Goal: Information Seeking & Learning: Learn about a topic

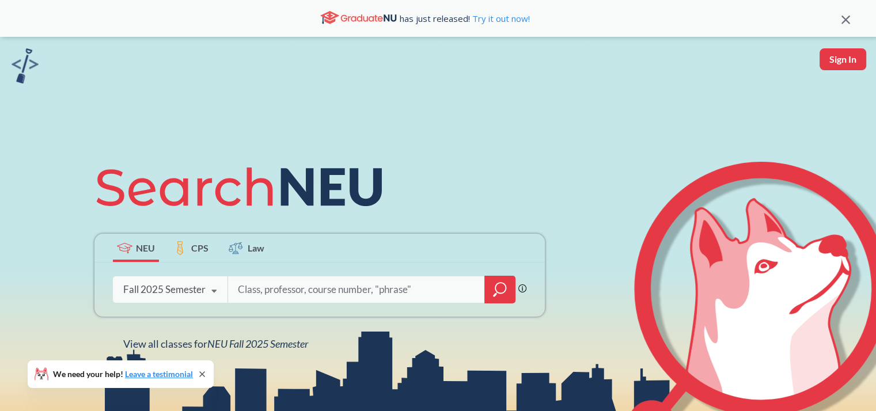
click at [167, 284] on div "Fall 2025 Semester" at bounding box center [164, 289] width 82 height 13
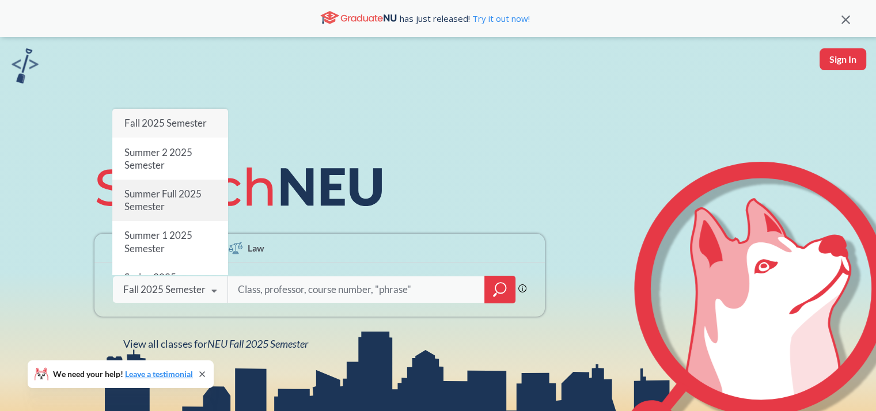
scroll to position [58, 0]
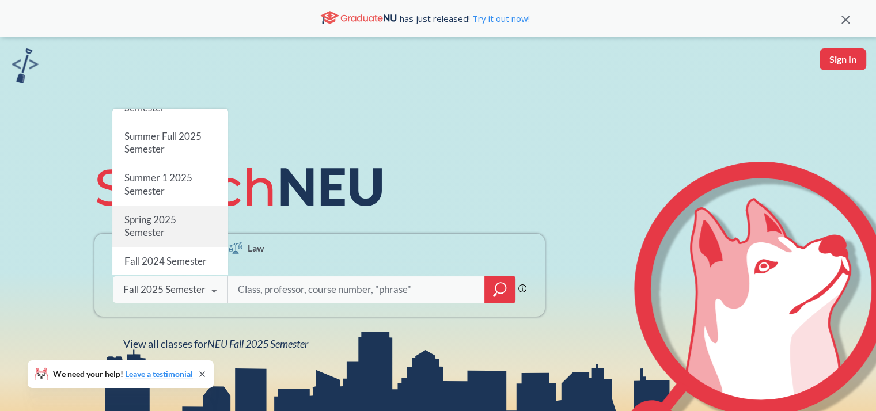
click at [181, 234] on div "Spring 2025 Semester" at bounding box center [170, 226] width 116 height 41
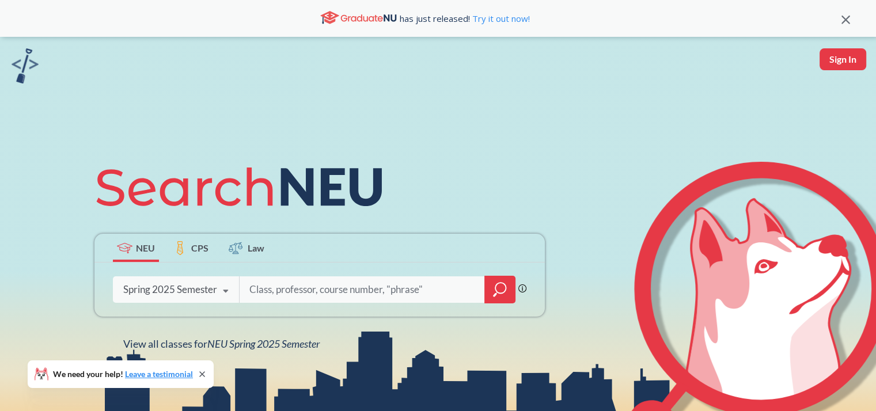
click at [493, 290] on icon "magnifying glass" at bounding box center [500, 290] width 14 height 16
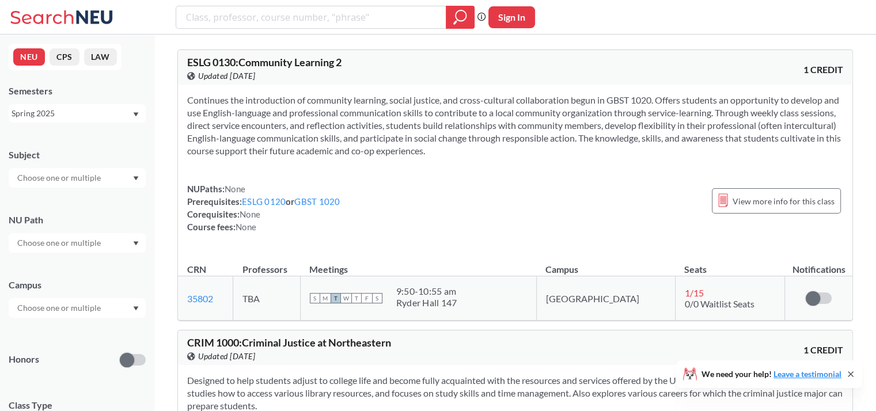
click at [62, 246] on input "text" at bounding box center [60, 243] width 97 height 14
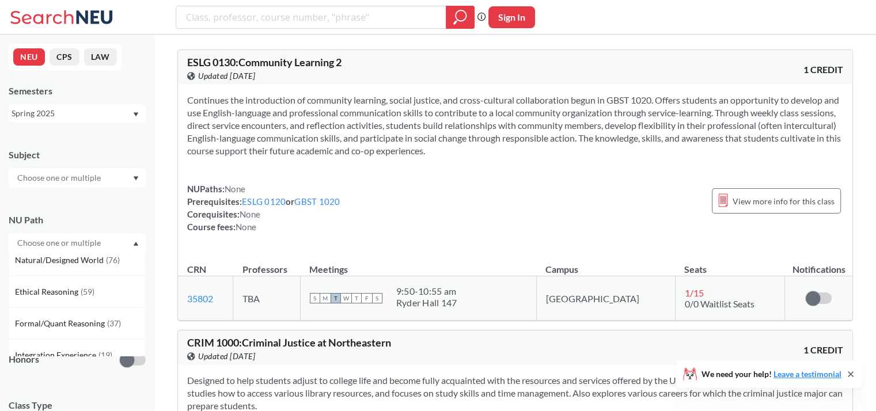
click at [77, 242] on input "text" at bounding box center [60, 243] width 97 height 14
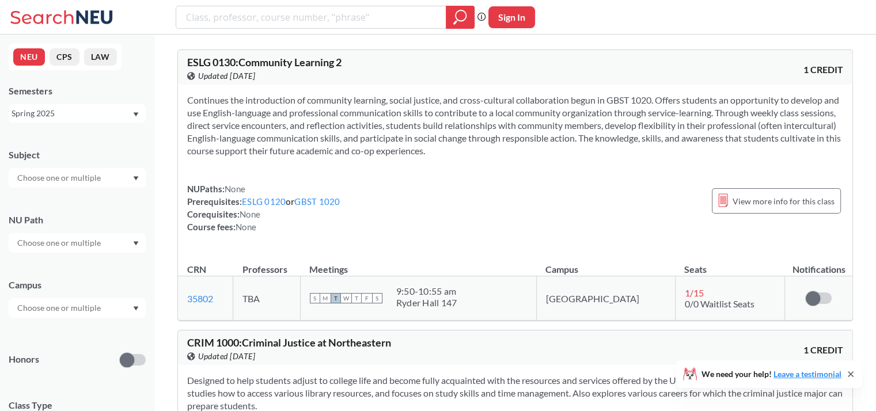
scroll to position [0, 0]
click at [89, 219] on div "NU Path" at bounding box center [77, 220] width 137 height 13
click at [97, 171] on input "text" at bounding box center [60, 178] width 97 height 14
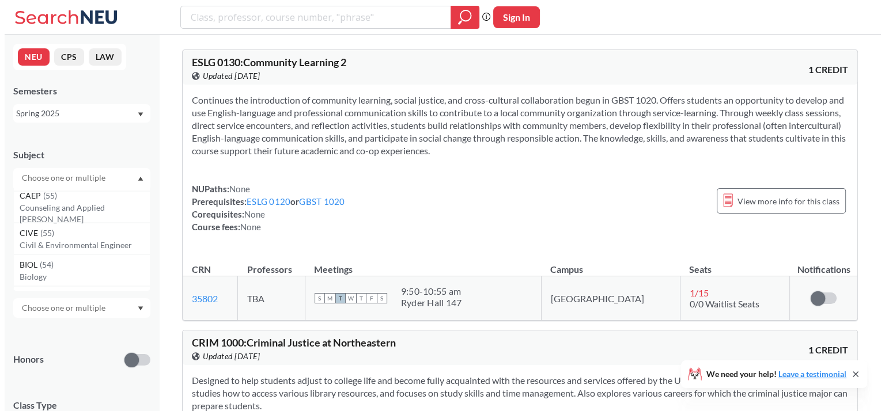
scroll to position [173, 0]
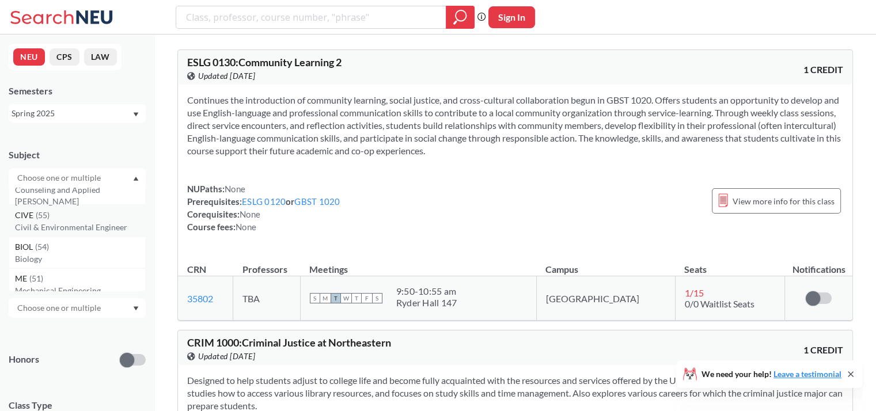
click at [74, 223] on p "Civil & Environmental Engineer" at bounding box center [80, 228] width 130 height 12
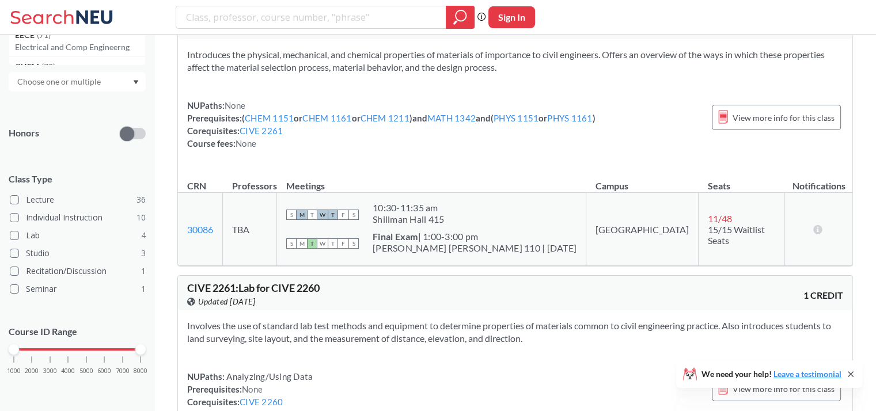
scroll to position [115, 0]
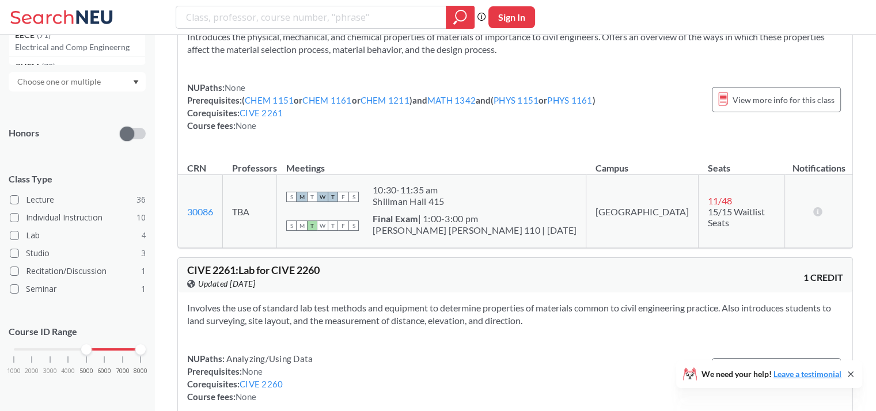
drag, startPoint x: 16, startPoint y: 351, endPoint x: 85, endPoint y: 350, distance: 69.1
click at [85, 350] on div at bounding box center [86, 349] width 10 height 10
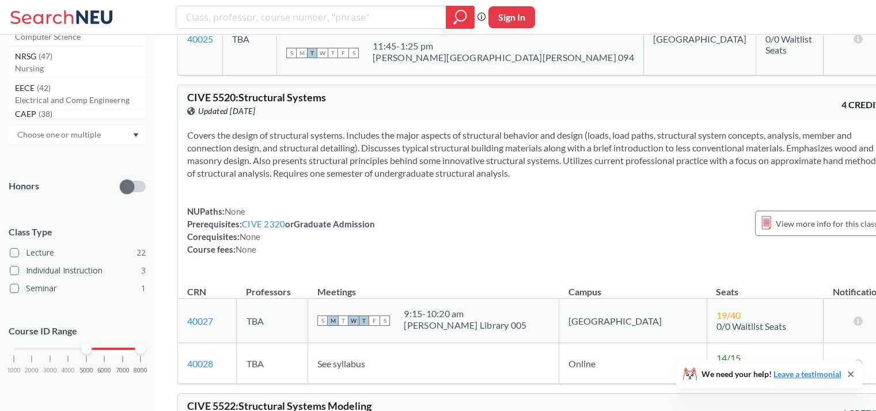
scroll to position [2477, 0]
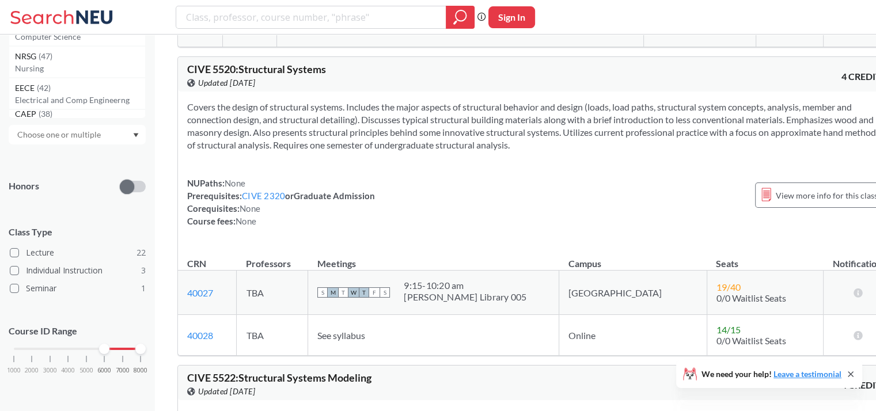
drag, startPoint x: 85, startPoint y: 349, endPoint x: 101, endPoint y: 348, distance: 15.6
click at [101, 348] on div at bounding box center [104, 349] width 10 height 10
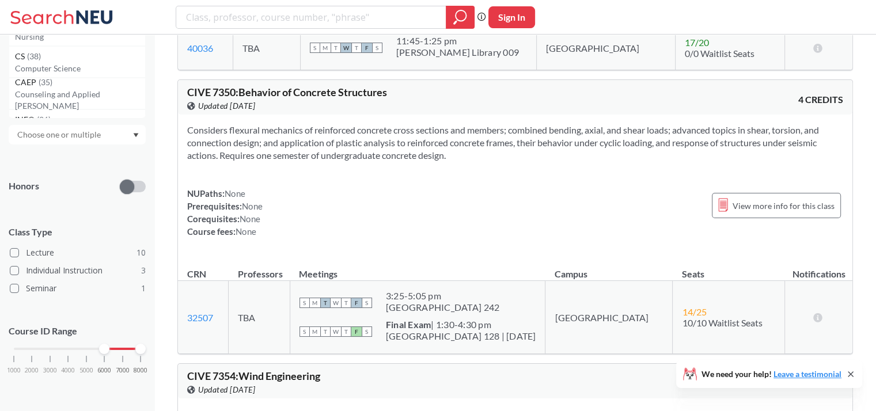
scroll to position [1152, 0]
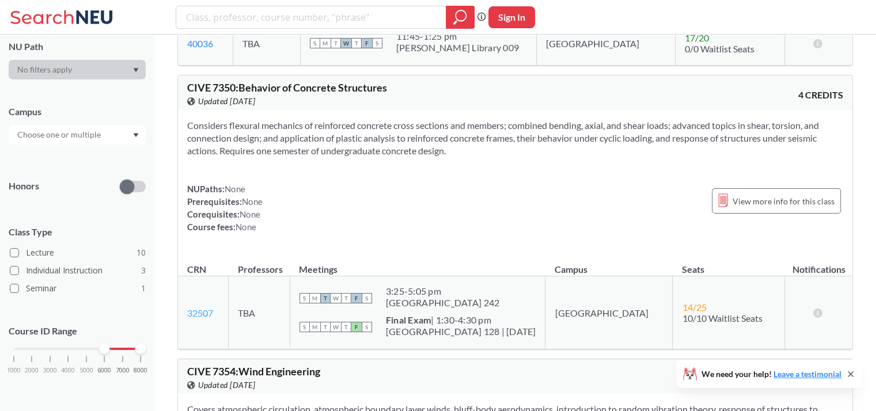
click at [200, 309] on link "32507" at bounding box center [200, 313] width 26 height 11
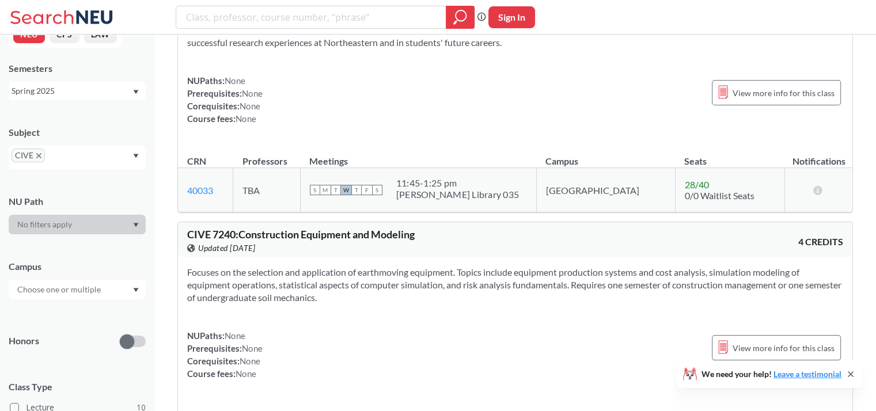
scroll to position [0, 0]
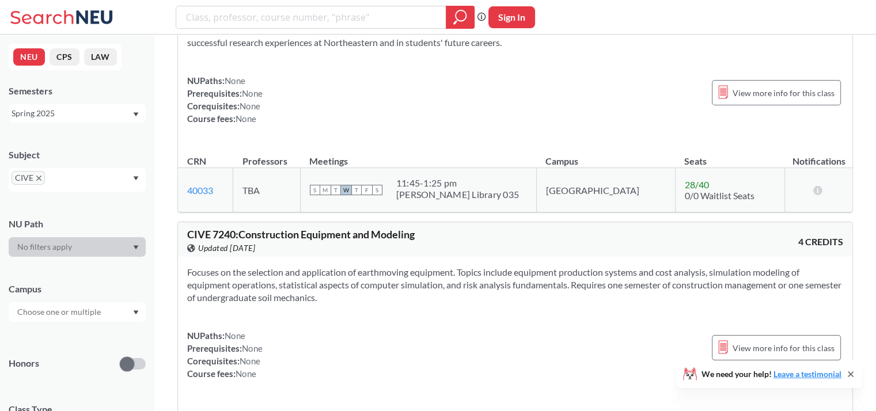
click at [85, 177] on div "CIVE" at bounding box center [77, 180] width 137 height 24
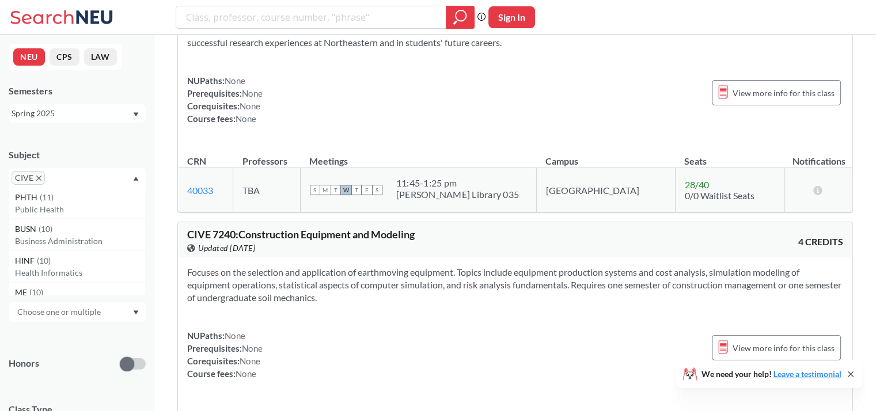
scroll to position [634, 0]
click at [56, 177] on input "text" at bounding box center [65, 182] width 34 height 14
type input "me"
click at [78, 237] on div "ME ( 10 )" at bounding box center [80, 233] width 130 height 13
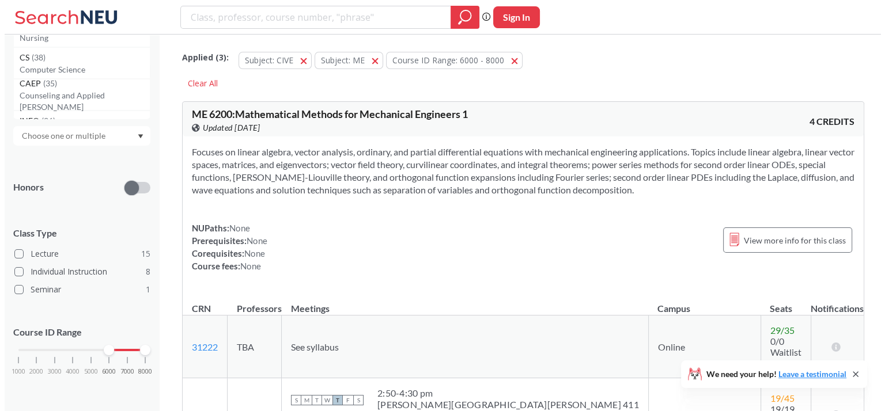
scroll to position [177, 0]
drag, startPoint x: 103, startPoint y: 349, endPoint x: 85, endPoint y: 347, distance: 17.4
click at [85, 347] on div at bounding box center [86, 349] width 10 height 10
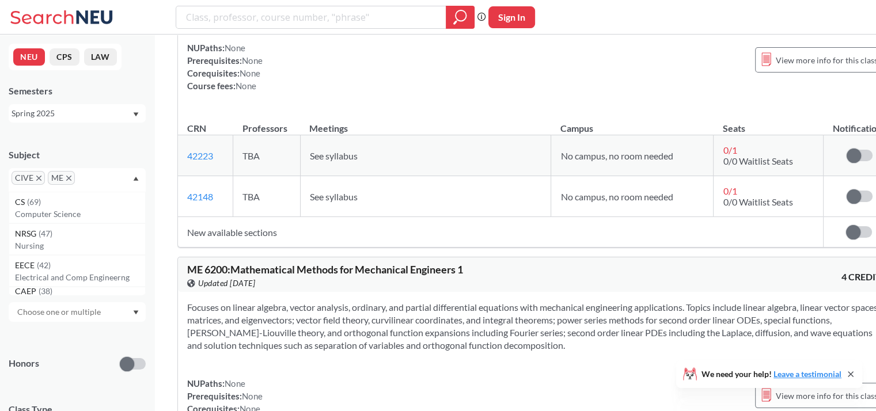
click at [72, 118] on div "Spring 2025" at bounding box center [72, 113] width 120 height 13
click at [70, 59] on button "CPS" at bounding box center [65, 56] width 30 height 17
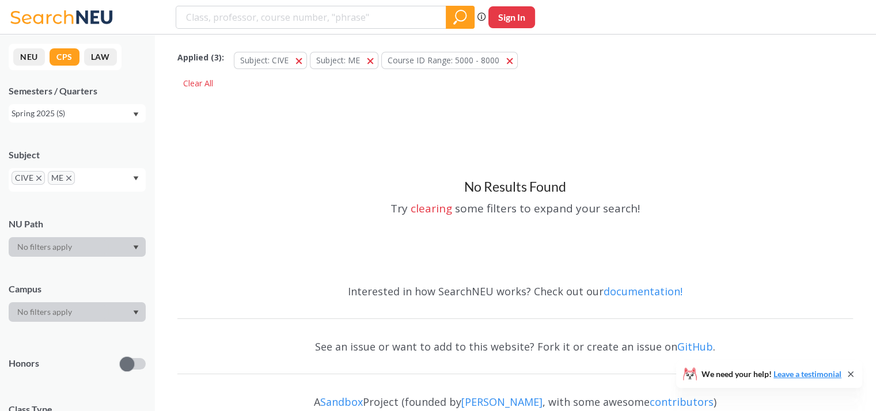
click at [25, 56] on button "NEU" at bounding box center [29, 56] width 32 height 17
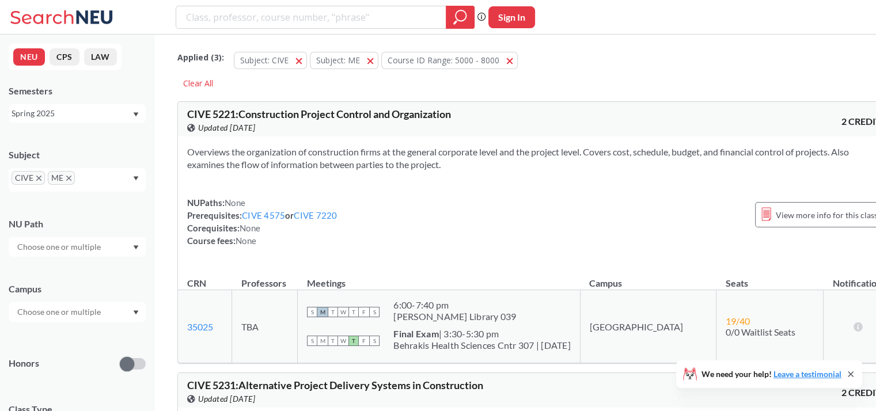
click at [59, 57] on button "CPS" at bounding box center [65, 56] width 30 height 17
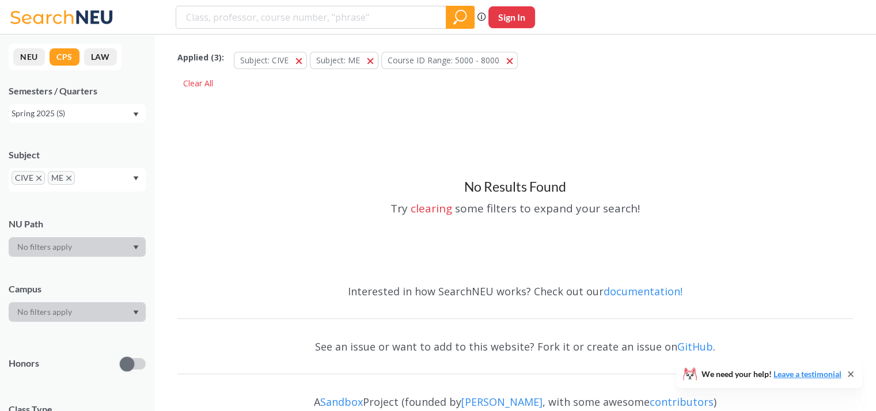
click at [39, 52] on button "NEU" at bounding box center [29, 56] width 32 height 17
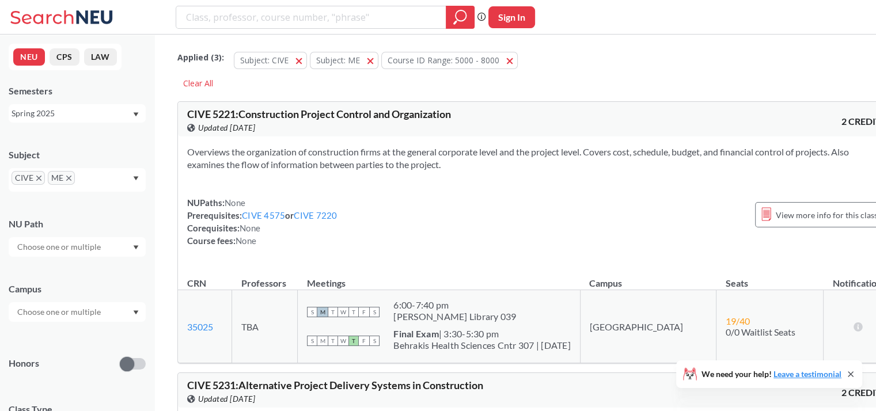
click at [64, 53] on button "CPS" at bounding box center [65, 56] width 30 height 17
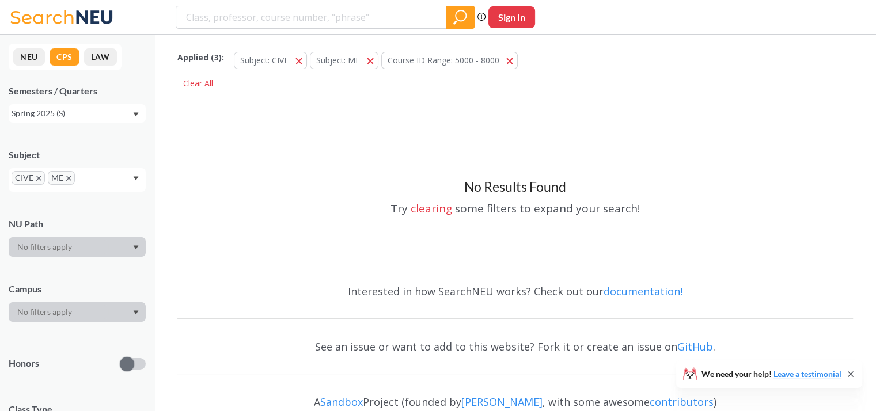
click at [31, 51] on button "NEU" at bounding box center [29, 56] width 32 height 17
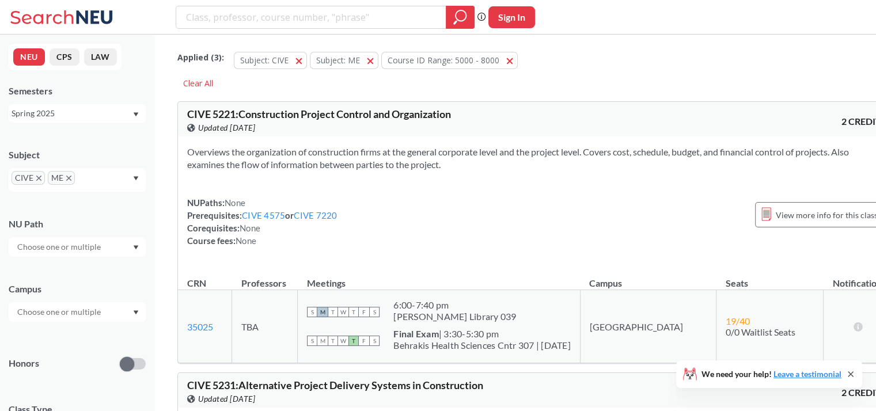
click at [66, 54] on button "CPS" at bounding box center [65, 56] width 30 height 17
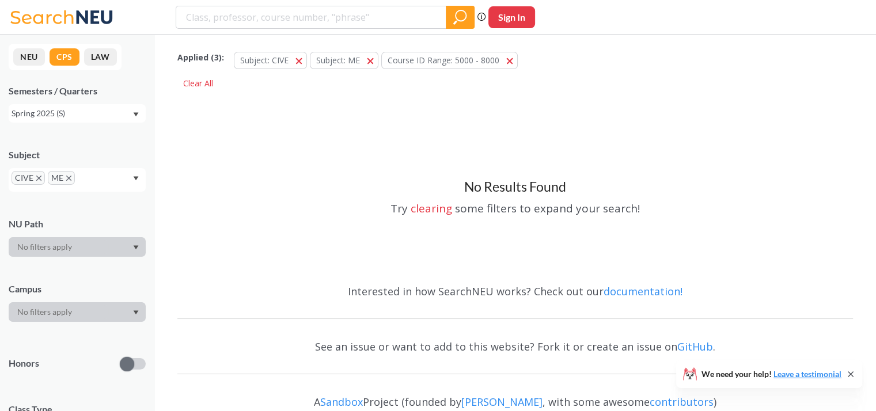
click at [68, 176] on icon "X to remove pill" at bounding box center [68, 178] width 5 height 5
click at [100, 61] on button "LAW" at bounding box center [100, 56] width 33 height 17
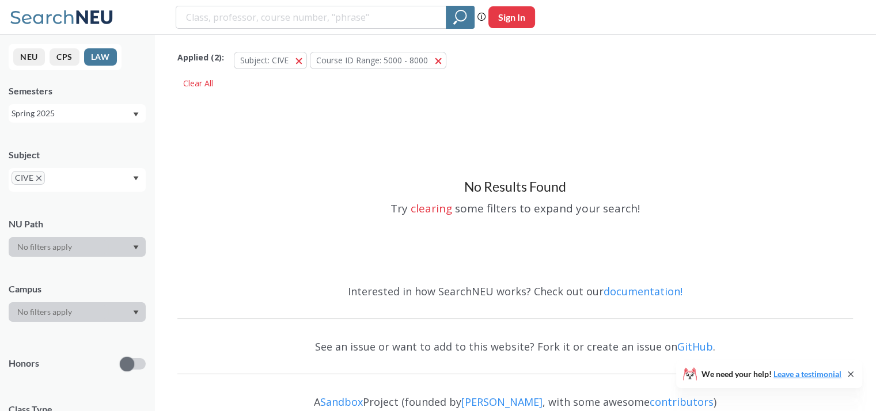
drag, startPoint x: 64, startPoint y: 59, endPoint x: 48, endPoint y: 62, distance: 16.4
click at [63, 59] on button "CPS" at bounding box center [65, 56] width 30 height 17
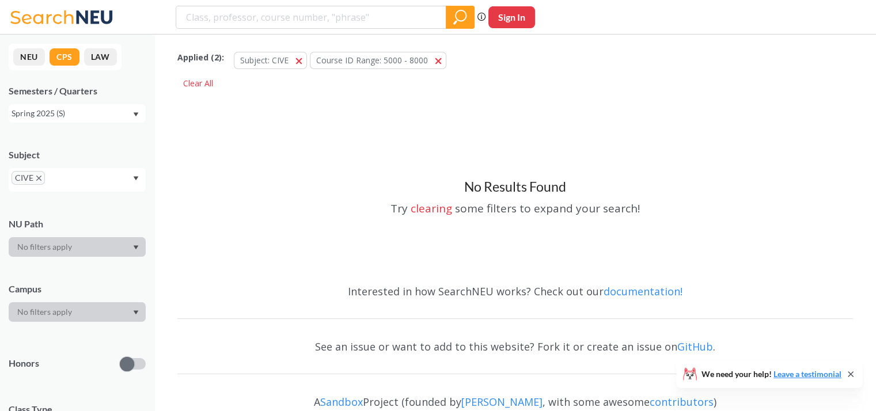
click at [27, 59] on button "NEU" at bounding box center [29, 56] width 32 height 17
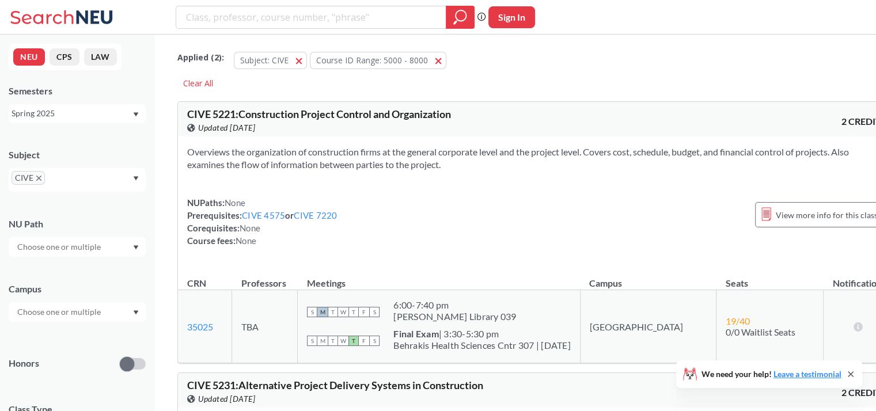
click at [62, 175] on input "text" at bounding box center [65, 182] width 34 height 14
type input "me"
click at [60, 213] on p "Mechanical Engineering" at bounding box center [80, 214] width 130 height 12
click at [62, 110] on div "Spring 2025" at bounding box center [72, 113] width 120 height 13
click at [80, 142] on div "Fall 2025" at bounding box center [80, 138] width 130 height 13
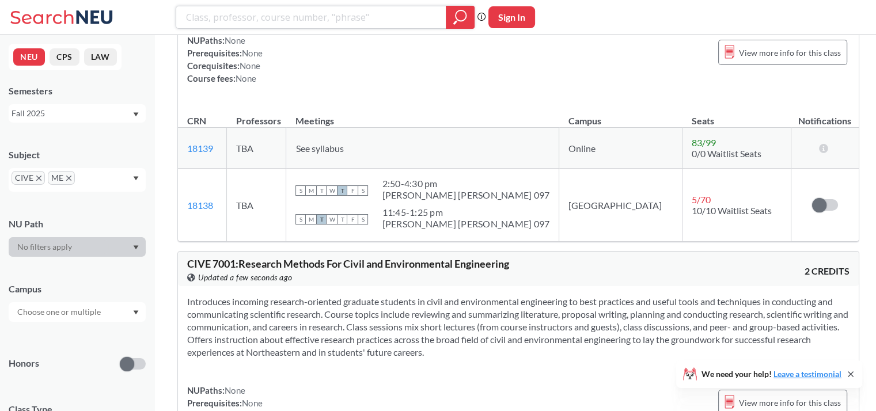
scroll to position [6623, 0]
click at [63, 112] on div "Fall 2025" at bounding box center [72, 113] width 120 height 13
click at [81, 112] on div "Fall 2025" at bounding box center [72, 113] width 120 height 13
click at [215, 22] on input "search" at bounding box center [311, 17] width 253 height 20
type input "5851"
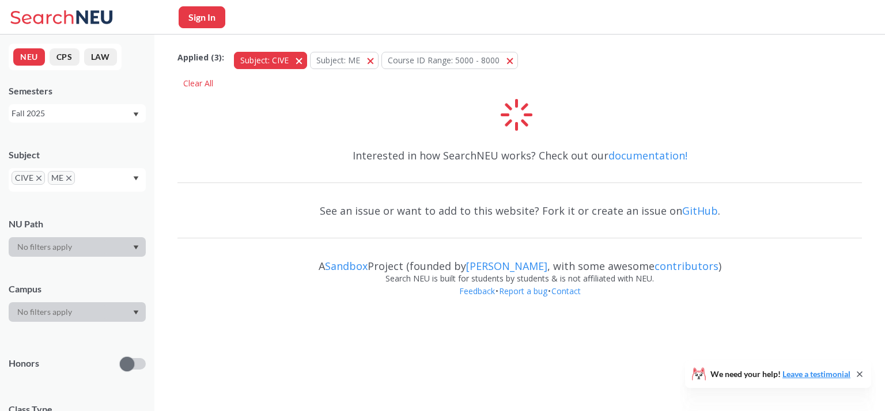
click at [303, 61] on span "button" at bounding box center [303, 60] width 0 height 11
click at [294, 62] on button "Subject: ME ME" at bounding box center [268, 60] width 69 height 17
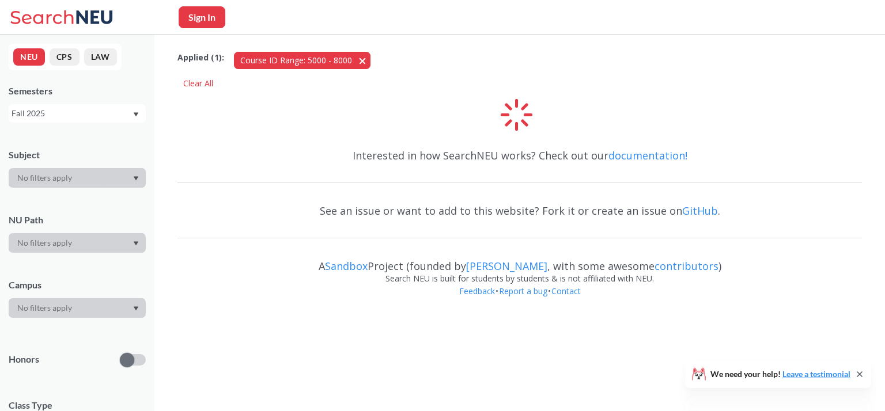
click at [358, 62] on button "Course ID Range: 5000 - 8000 5000 - 8000" at bounding box center [302, 60] width 136 height 17
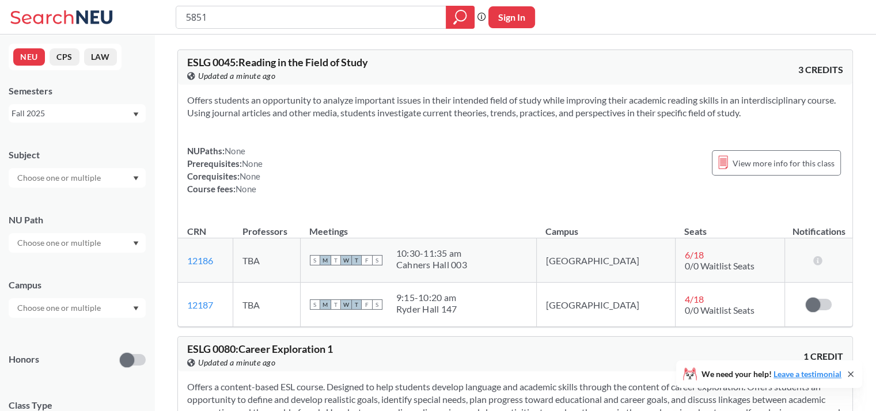
click at [216, 19] on input "5851" at bounding box center [311, 17] width 253 height 20
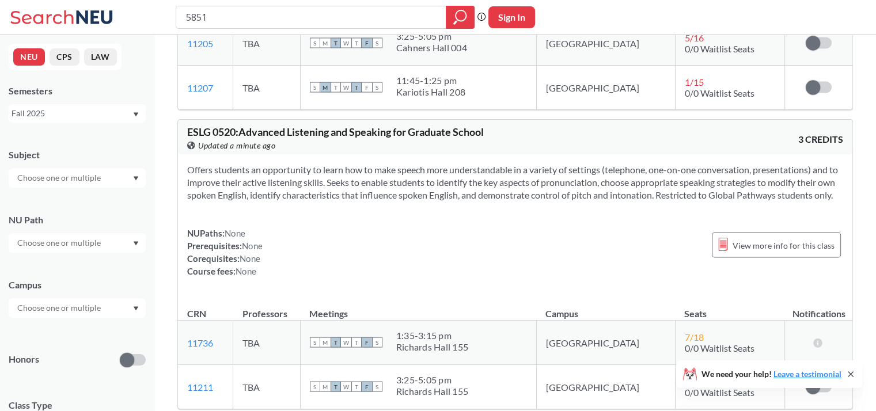
scroll to position [2304, 0]
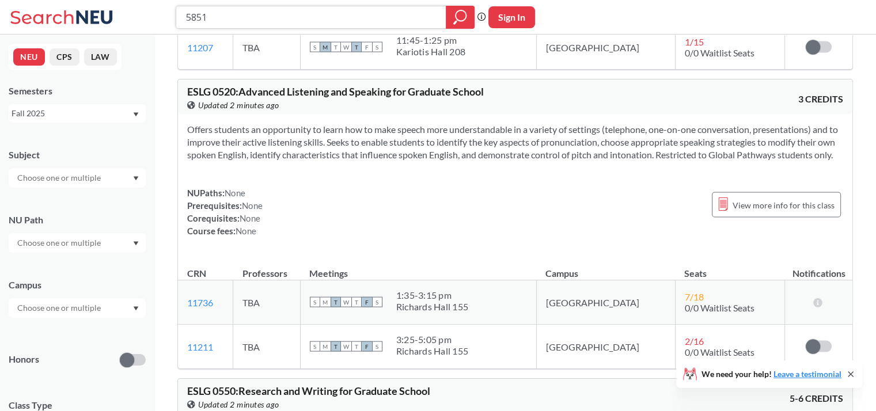
drag, startPoint x: 221, startPoint y: 18, endPoint x: 150, endPoint y: 14, distance: 71.0
click at [150, 14] on div "5851 Phrase search guarantees the exact search appears in the results. Ex. If y…" at bounding box center [438, 17] width 876 height 35
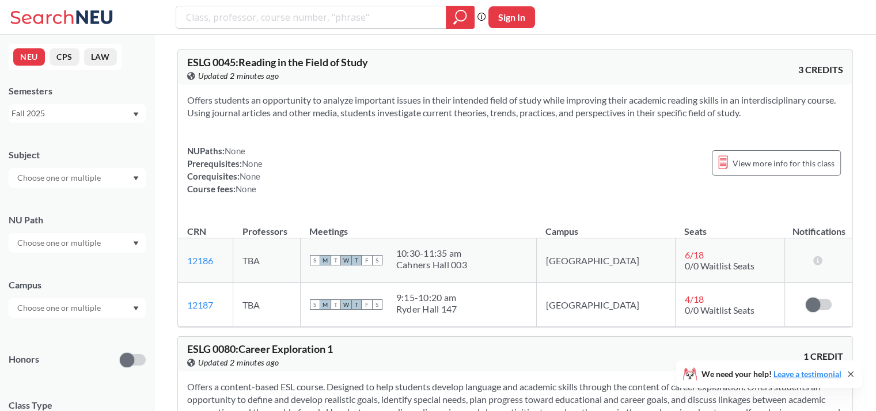
click at [70, 246] on input "text" at bounding box center [60, 243] width 97 height 14
click at [60, 204] on div "NU Path Writing Intensive ( 178 ) Societies/Institutions ( 139 ) Interpreting C…" at bounding box center [77, 227] width 137 height 51
click at [45, 310] on input "text" at bounding box center [60, 308] width 97 height 14
click at [38, 333] on span "[GEOGRAPHIC_DATA]" at bounding box center [57, 334] width 85 height 13
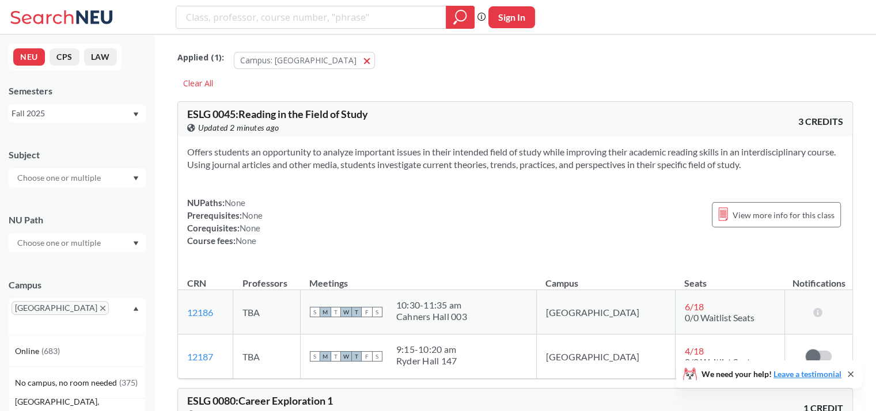
click at [100, 308] on icon "X to remove pill" at bounding box center [102, 308] width 5 height 5
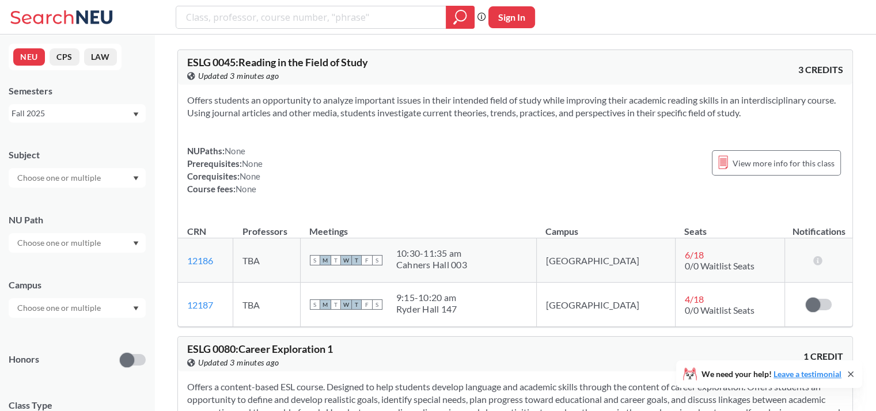
click at [49, 107] on div "Fall 2025" at bounding box center [72, 113] width 120 height 13
click at [53, 150] on span "Spring 2025" at bounding box center [37, 150] width 45 height 13
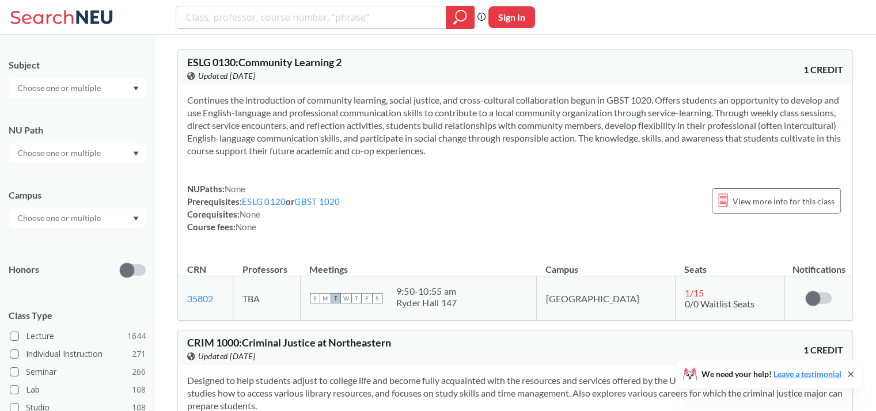
scroll to position [32, 0]
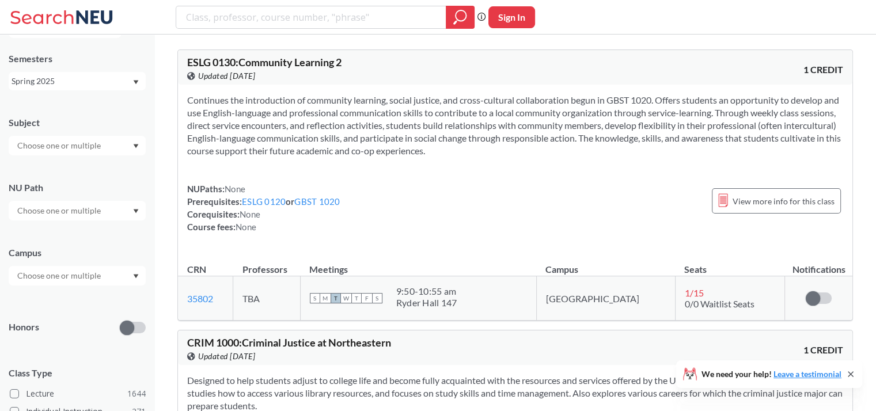
click at [49, 141] on input "text" at bounding box center [60, 146] width 97 height 14
type input "civ"
click at [70, 169] on div "CIVE ( 55 )" at bounding box center [80, 166] width 130 height 13
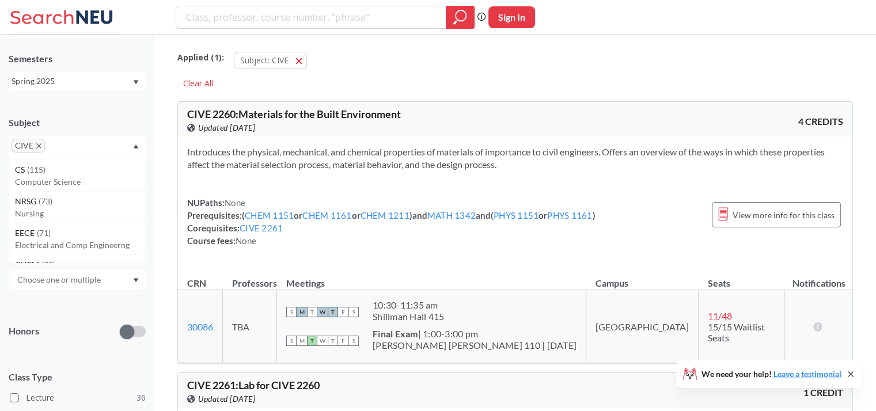
click at [85, 84] on div "Spring 2025" at bounding box center [72, 81] width 120 height 13
click at [79, 81] on div "Spring 2025" at bounding box center [72, 81] width 120 height 13
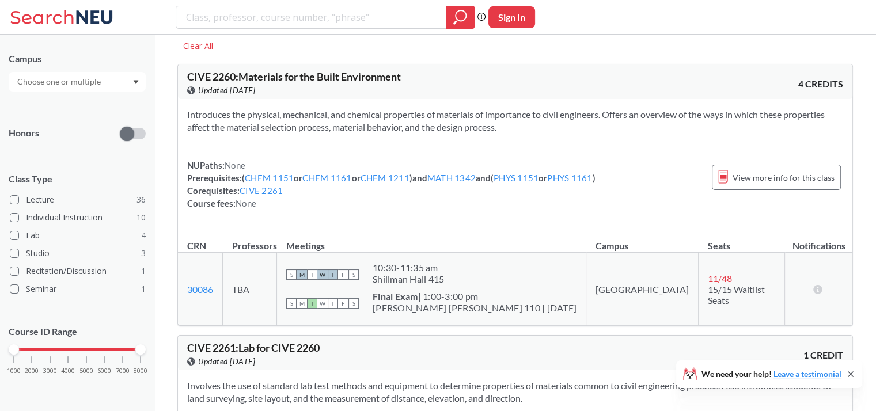
scroll to position [58, 0]
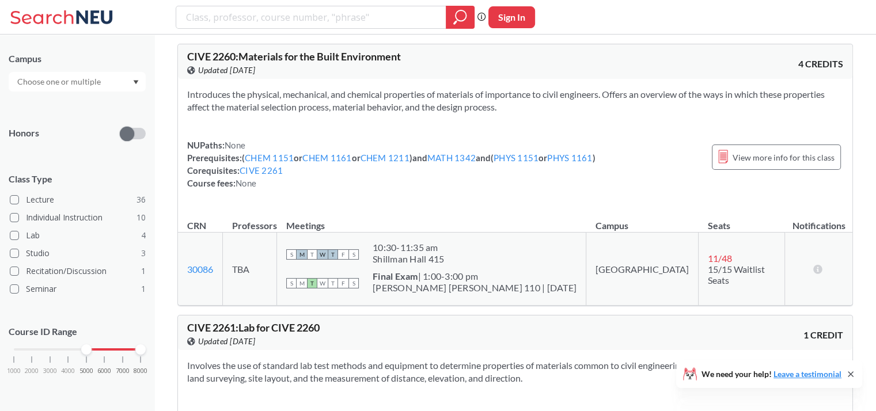
drag, startPoint x: 16, startPoint y: 345, endPoint x: 86, endPoint y: 338, distance: 70.7
click at [86, 338] on div "Course ID Range 1000 2000 3000 4000 5000 6000 7000 8000" at bounding box center [77, 356] width 137 height 84
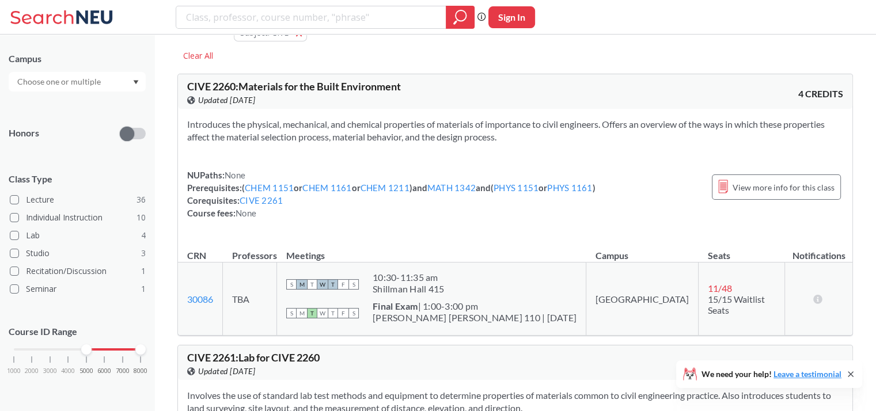
scroll to position [0, 0]
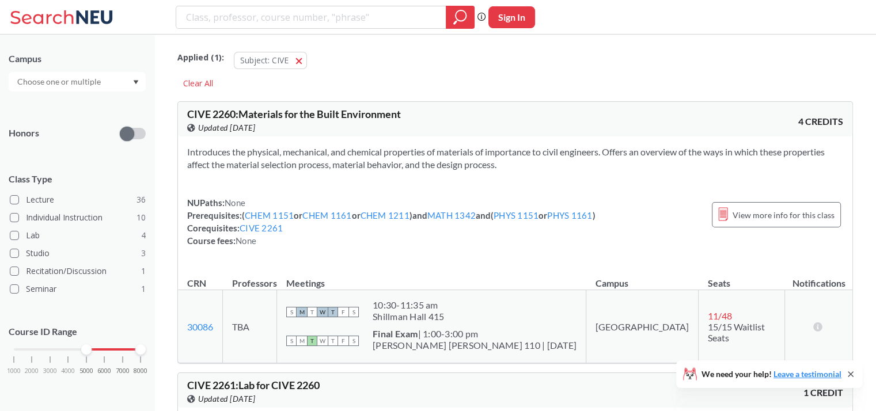
drag, startPoint x: 412, startPoint y: 84, endPoint x: 394, endPoint y: 91, distance: 19.1
click at [412, 85] on div "Applied ( 1 ): Subject: CIVE CIVE Clear All" at bounding box center [515, 66] width 676 height 52
click at [453, 22] on icon "magnifying glass" at bounding box center [460, 17] width 14 height 16
click at [457, 18] on icon "magnifying glass" at bounding box center [461, 15] width 10 height 10
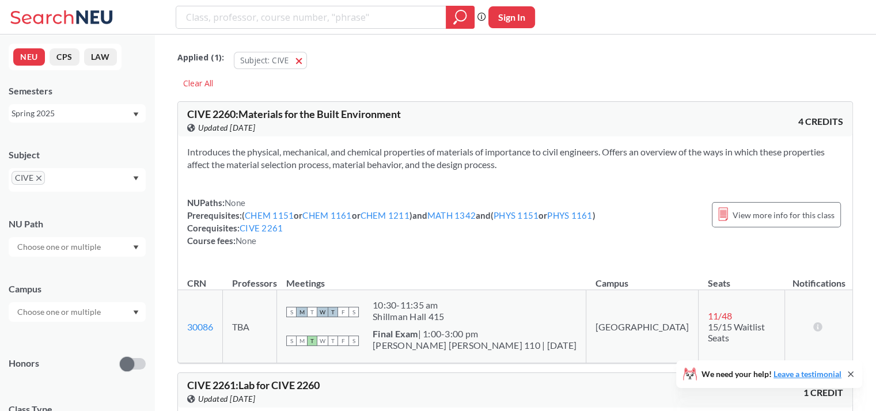
click at [53, 177] on input "text" at bounding box center [65, 182] width 34 height 14
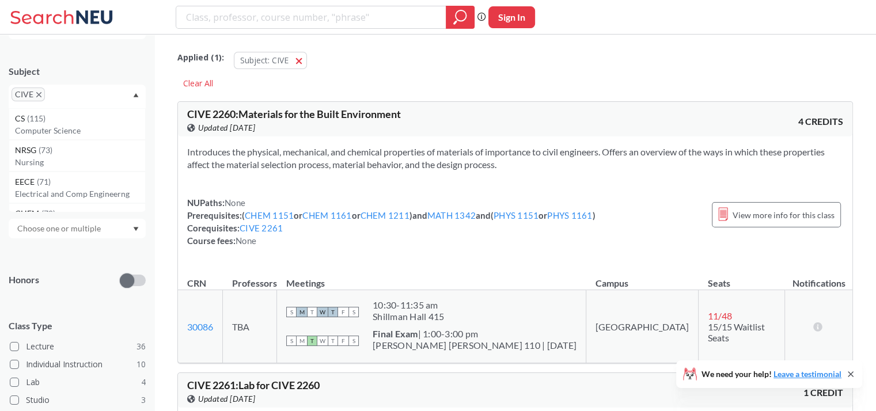
scroll to position [230, 0]
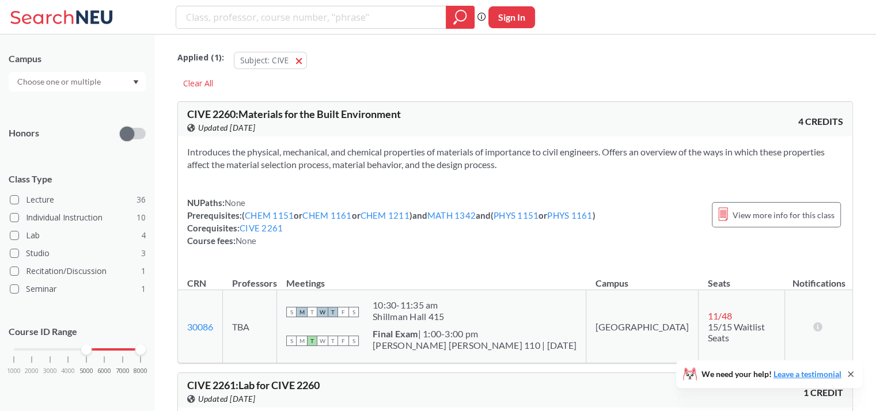
drag, startPoint x: 344, startPoint y: 87, endPoint x: 210, endPoint y: 187, distance: 167.5
click at [343, 88] on div "Applied ( 1 ): Subject: CIVE CIVE Clear All" at bounding box center [515, 66] width 676 height 52
drag, startPoint x: 89, startPoint y: 350, endPoint x: 101, endPoint y: 350, distance: 12.7
click at [92, 350] on div at bounding box center [86, 349] width 10 height 10
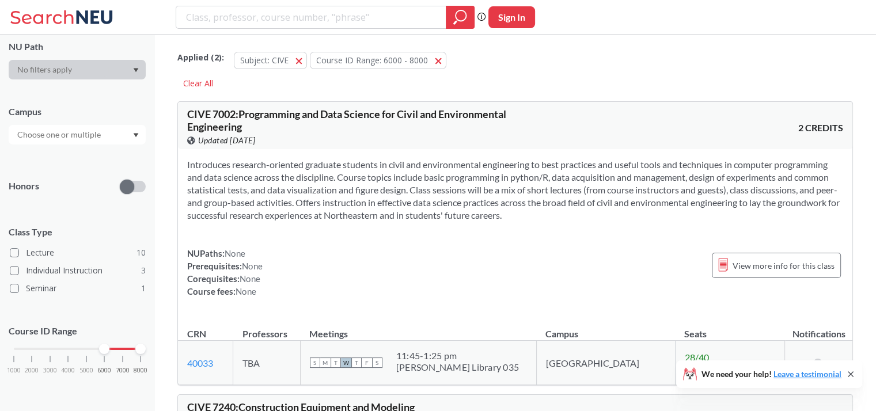
scroll to position [177, 0]
drag, startPoint x: 105, startPoint y: 348, endPoint x: 89, endPoint y: 348, distance: 16.7
click at [89, 348] on div at bounding box center [86, 349] width 10 height 10
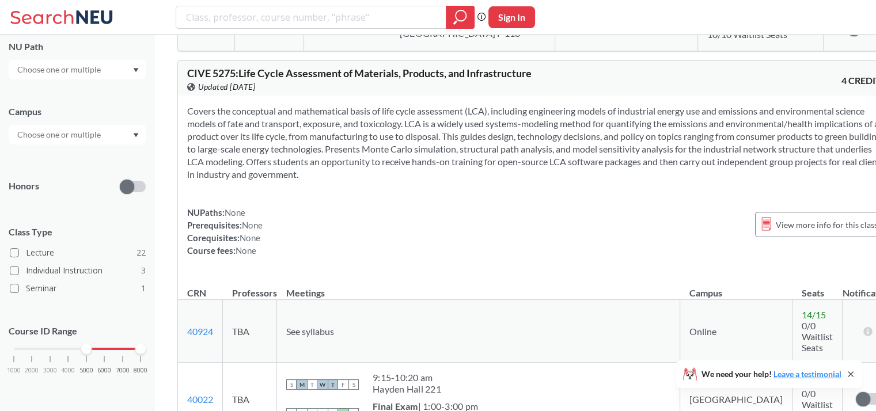
scroll to position [1152, 0]
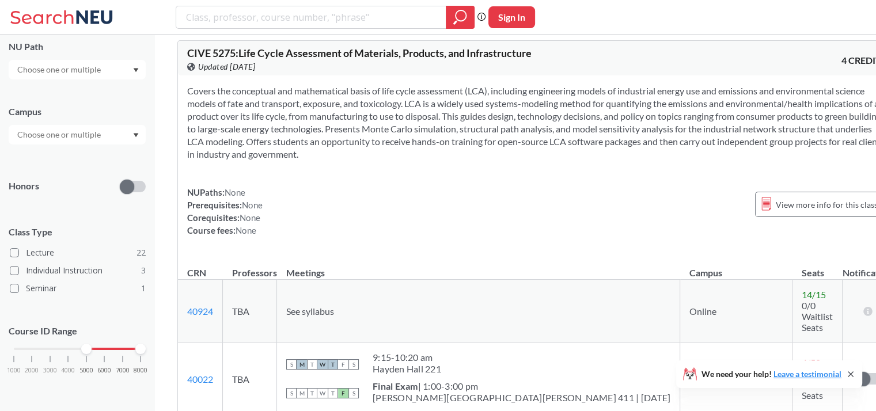
click at [852, 373] on icon at bounding box center [850, 374] width 5 height 5
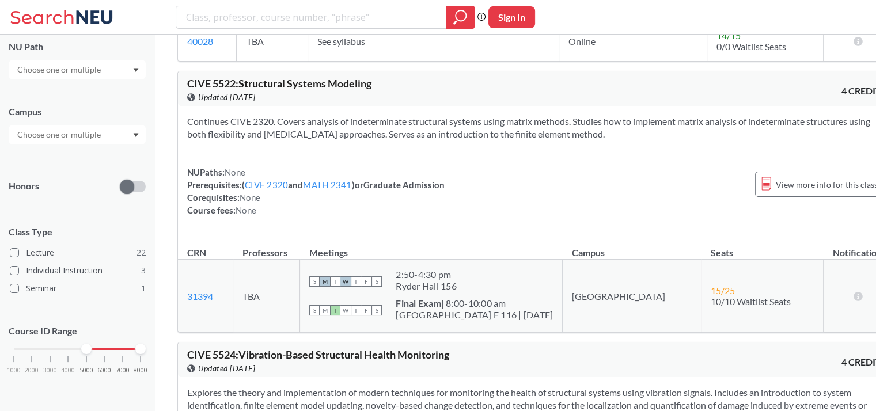
scroll to position [2770, 0]
click at [233, 90] on span "CIVE 5522 : Structural Systems Modeling" at bounding box center [279, 84] width 184 height 13
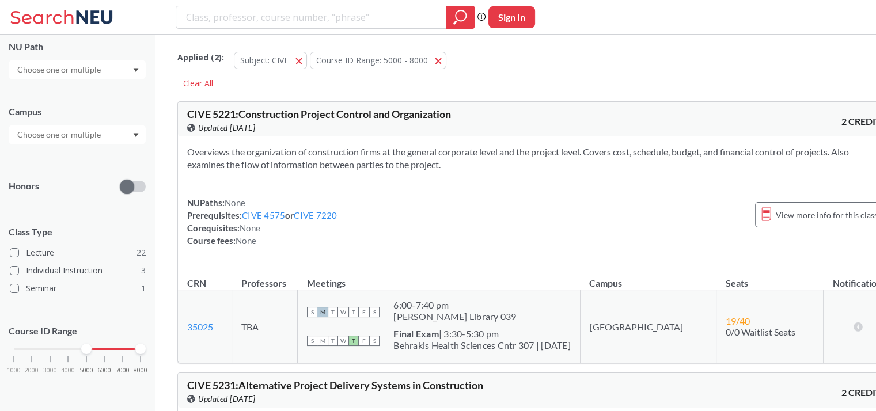
scroll to position [0, 0]
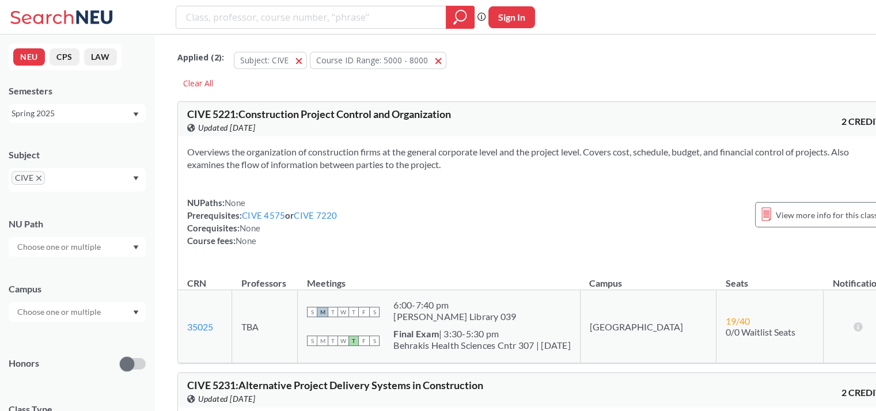
click at [62, 112] on div "Spring 2025" at bounding box center [72, 113] width 120 height 13
click at [62, 198] on span "Summer Full 2025" at bounding box center [49, 202] width 68 height 13
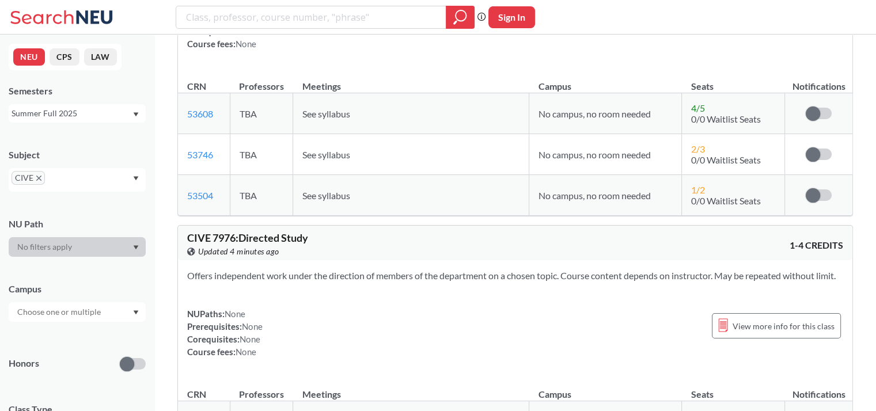
scroll to position [171, 0]
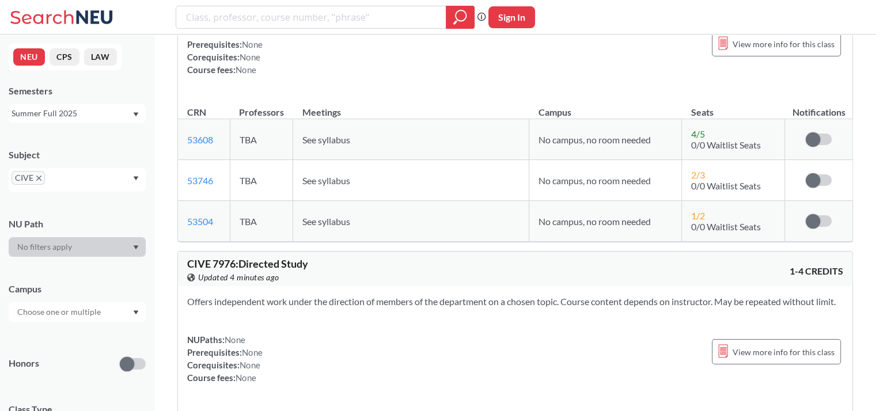
click at [86, 117] on div "Summer Full 2025" at bounding box center [72, 113] width 120 height 13
click at [64, 166] on span "Summer 2 2025" at bounding box center [44, 168] width 59 height 13
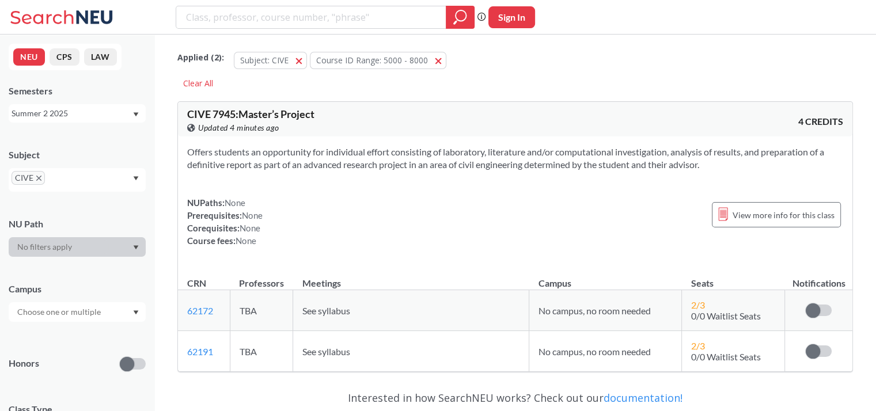
click at [94, 109] on div "Summer 2 2025" at bounding box center [72, 113] width 120 height 13
click at [60, 163] on div "Summer Full 2025" at bounding box center [77, 154] width 137 height 32
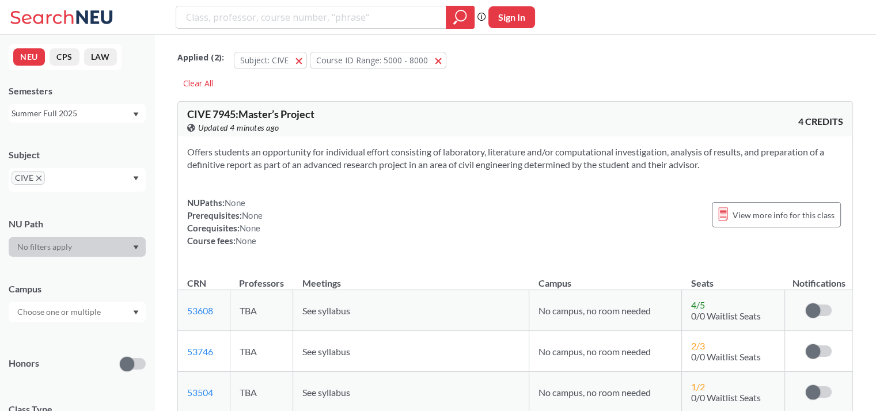
click at [92, 115] on div "Summer Full 2025" at bounding box center [72, 113] width 120 height 13
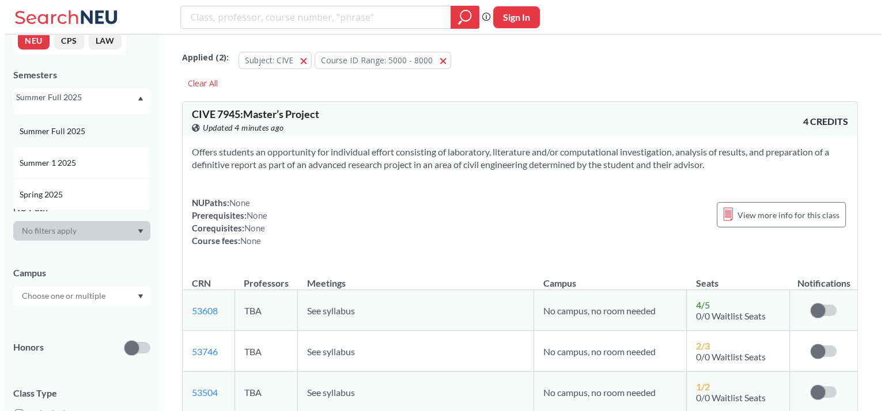
scroll to position [61, 0]
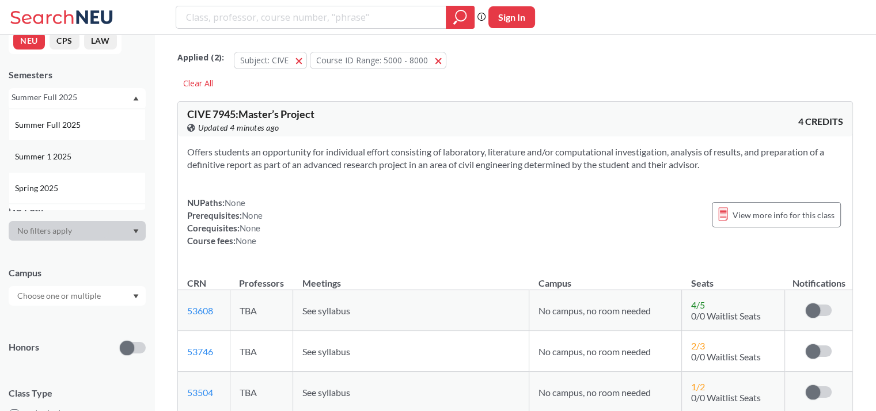
click at [66, 154] on span "Summer 1 2025" at bounding box center [44, 156] width 59 height 13
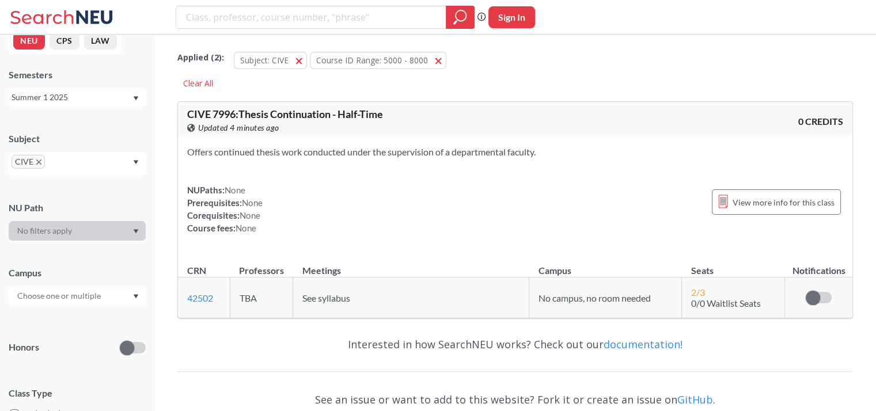
click at [89, 103] on div "Summer 1 2025" at bounding box center [72, 97] width 120 height 13
click at [92, 143] on div "Spring 2025" at bounding box center [80, 143] width 130 height 13
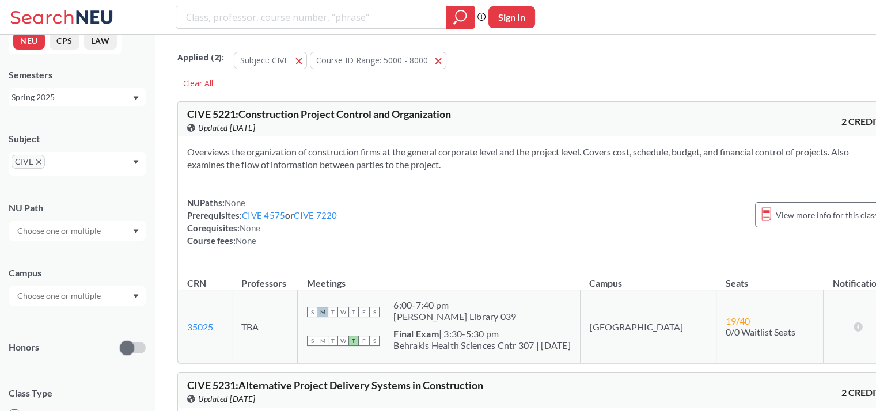
click at [77, 103] on div "Spring 2025" at bounding box center [72, 97] width 120 height 13
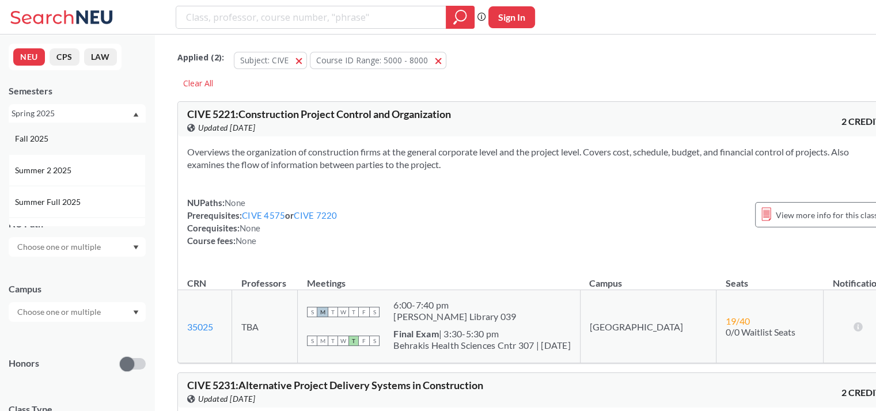
click at [88, 133] on div "Fall 2025" at bounding box center [80, 138] width 130 height 13
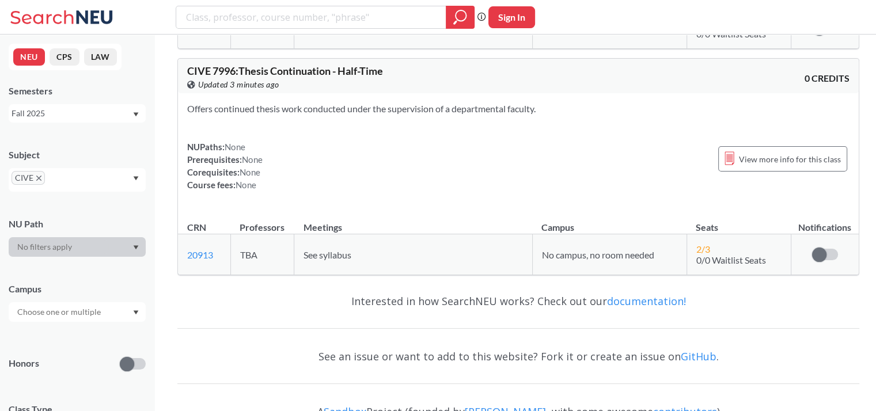
scroll to position [7192, 0]
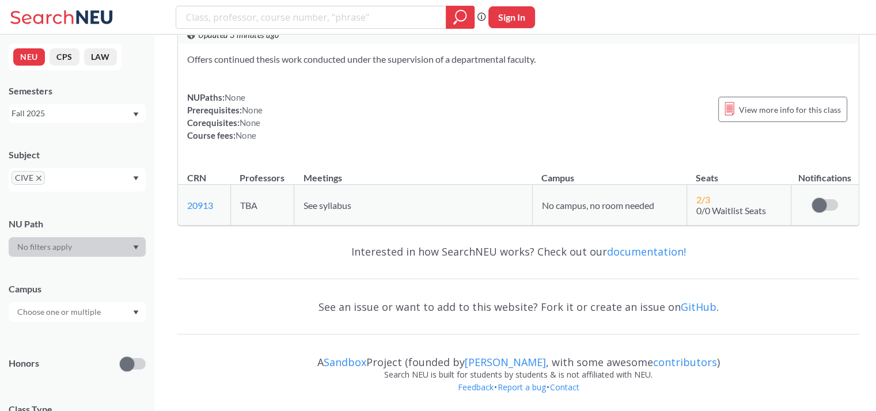
click at [70, 121] on div "Fall 2025" at bounding box center [77, 113] width 137 height 18
click at [69, 165] on div "Fall 2024" at bounding box center [77, 176] width 137 height 32
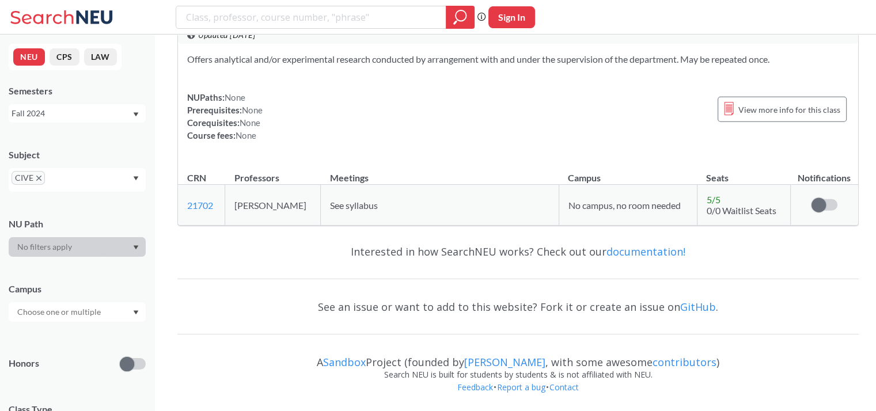
scroll to position [7419, 0]
click at [44, 111] on div "Fall 2024" at bounding box center [72, 113] width 120 height 13
click at [59, 199] on span "Spring 2024" at bounding box center [37, 201] width 45 height 13
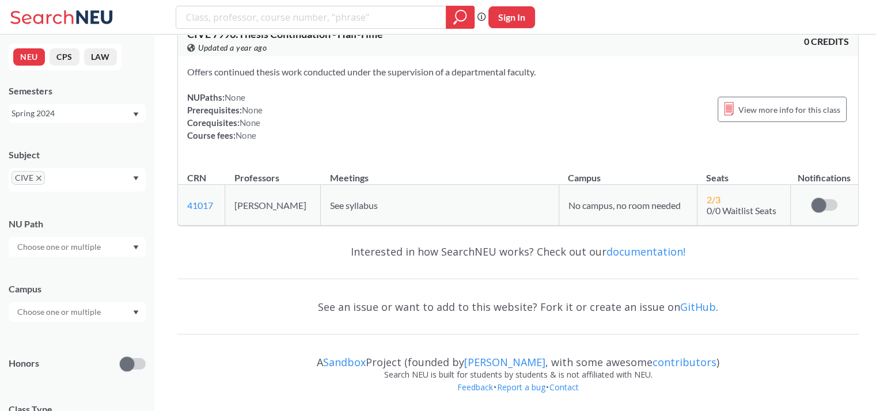
scroll to position [6343, 0]
click at [34, 179] on span "CIVE" at bounding box center [28, 178] width 33 height 14
click at [62, 175] on input "text" at bounding box center [65, 182] width 34 height 14
type input "me"
click at [48, 210] on p "Mechanical Engineering" at bounding box center [80, 214] width 130 height 12
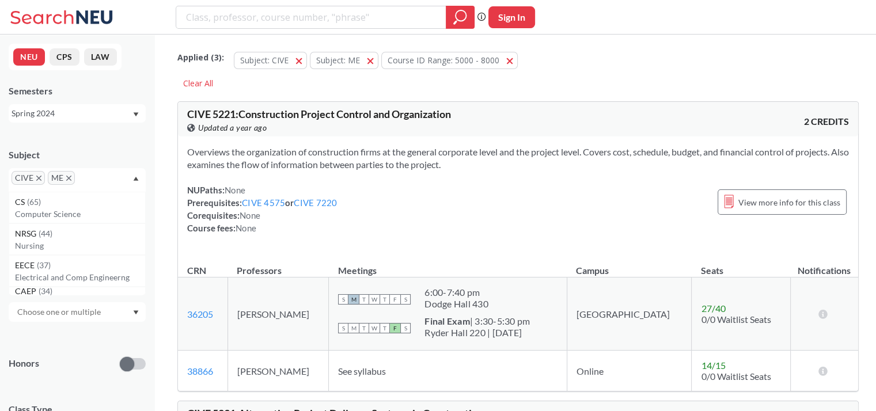
click at [37, 176] on icon "X to remove pill" at bounding box center [38, 178] width 5 height 5
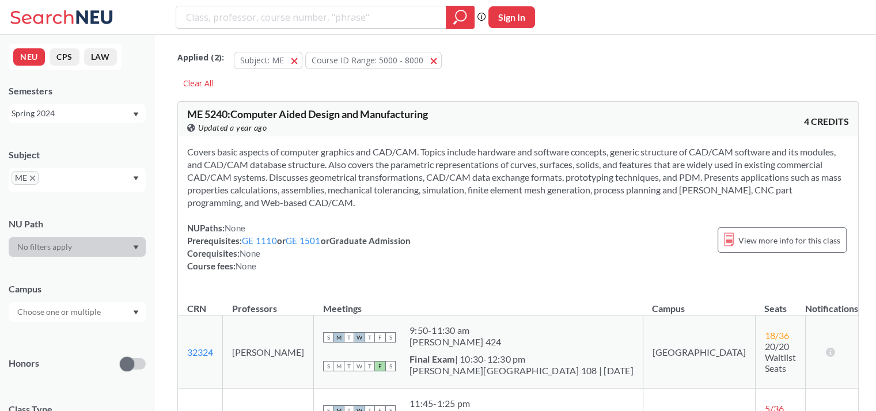
click at [77, 112] on div "Spring 2024" at bounding box center [72, 113] width 120 height 13
click at [64, 133] on div "Fall 2025" at bounding box center [80, 138] width 130 height 13
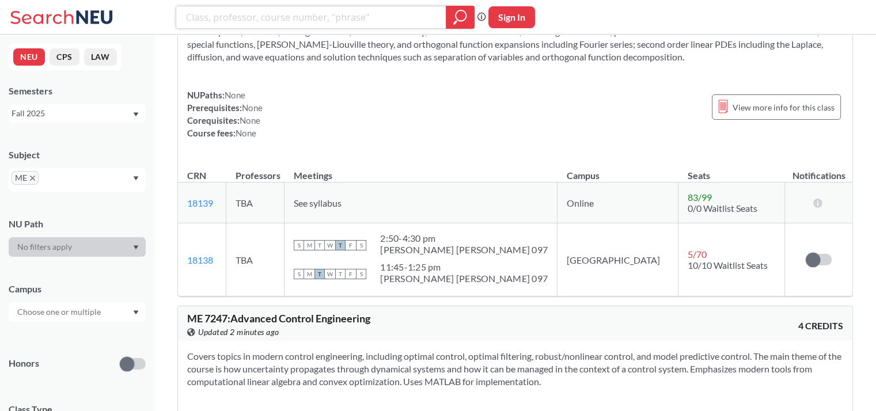
scroll to position [4222, 0]
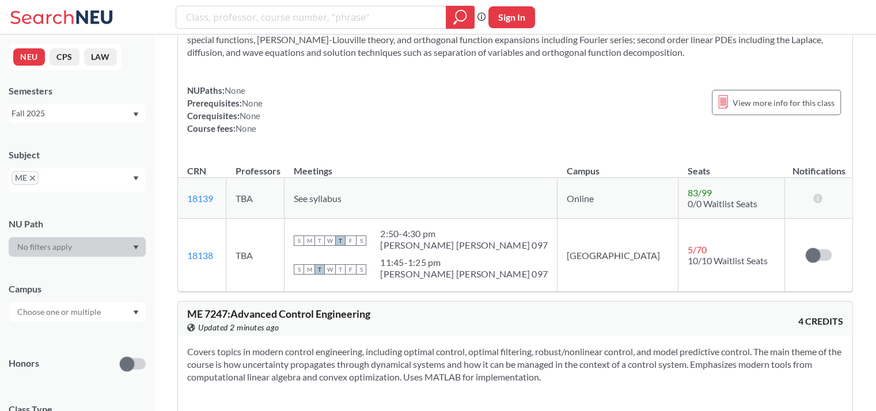
click at [75, 107] on div "Fall 2025" at bounding box center [72, 113] width 120 height 13
click at [67, 170] on div "Spring 2025" at bounding box center [80, 175] width 130 height 13
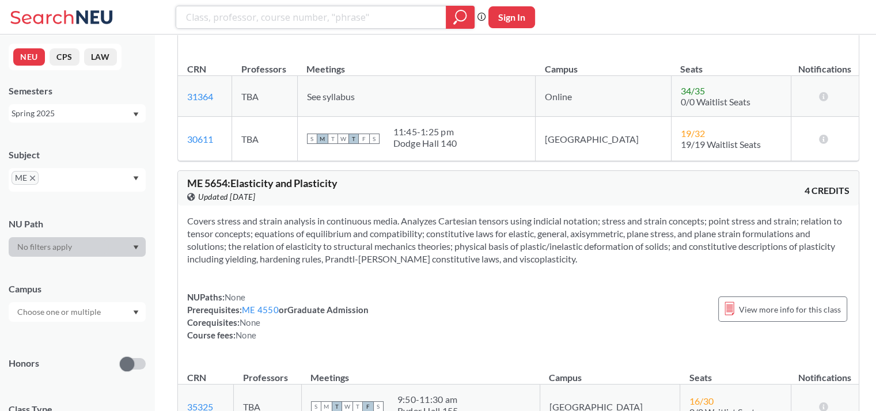
scroll to position [2610, 0]
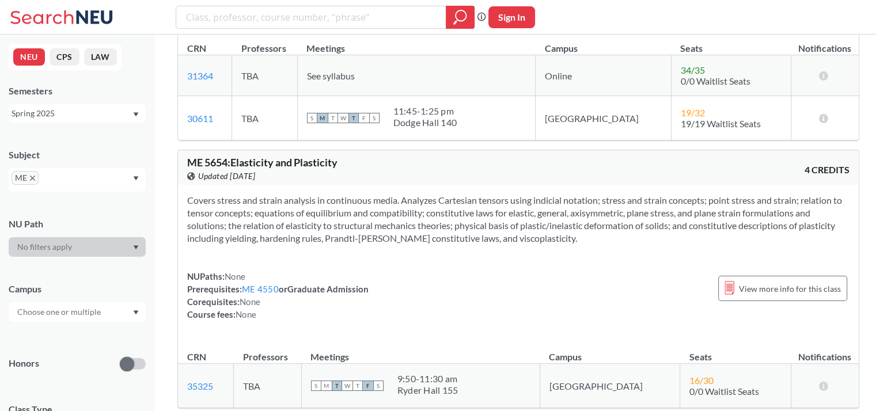
click at [450, 157] on div "ME 5654 : Elasticity and Plasticity View this course on Banner. Updated [DATE]" at bounding box center [352, 169] width 331 height 25
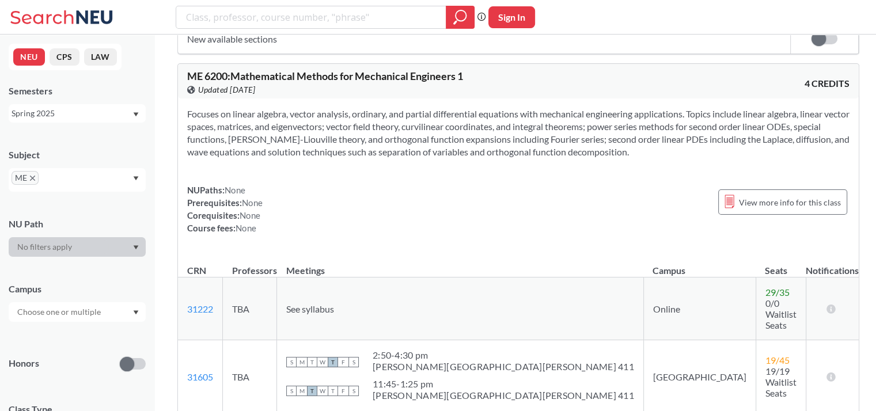
scroll to position [4778, 0]
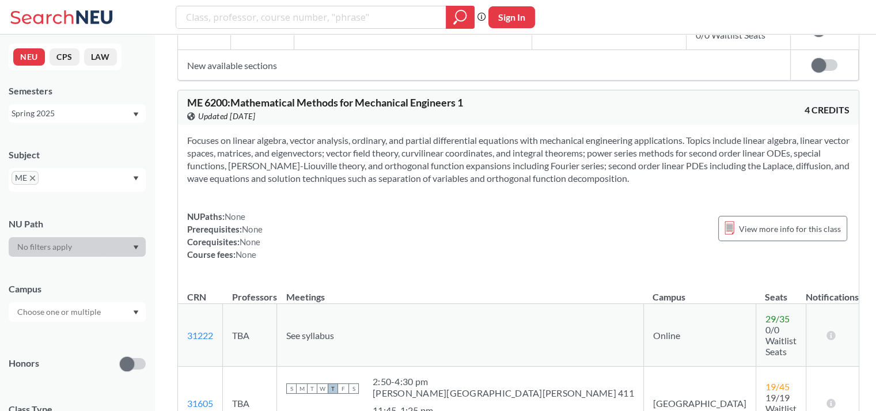
click at [104, 120] on div "Spring 2025" at bounding box center [77, 113] width 137 height 18
click at [70, 140] on div "Fall 2025" at bounding box center [80, 138] width 130 height 13
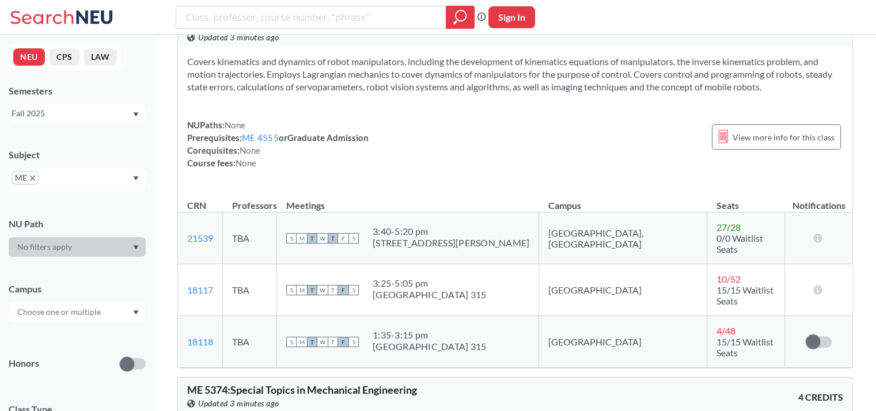
click at [226, 111] on div "Covers kinematics and dynamics of robot manipulators, including the development…" at bounding box center [515, 117] width 674 height 142
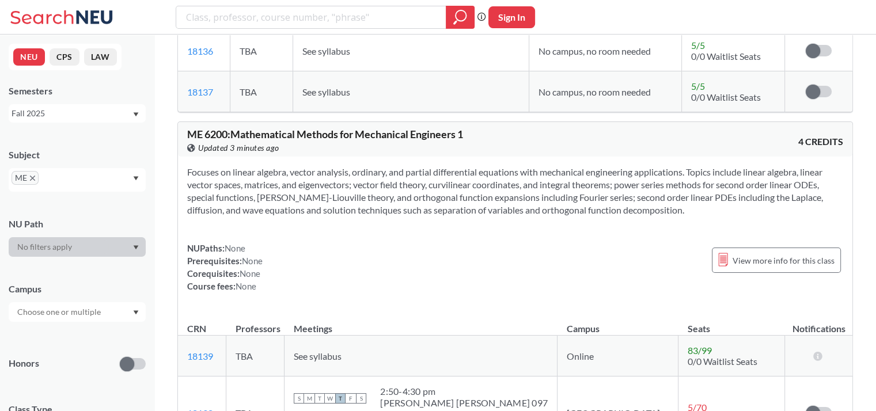
scroll to position [4062, 0]
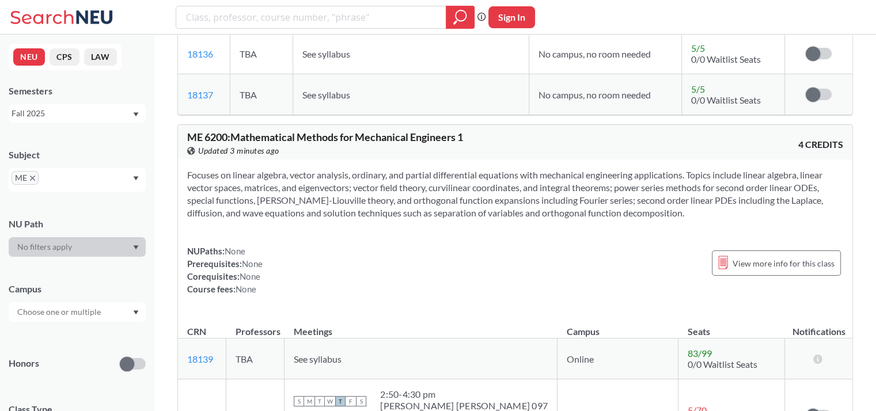
click at [95, 103] on div "Semesters Fall 2025" at bounding box center [77, 104] width 137 height 38
click at [96, 109] on div "Fall 2025" at bounding box center [72, 113] width 120 height 13
click at [54, 214] on div "Fall 2024" at bounding box center [80, 219] width 130 height 13
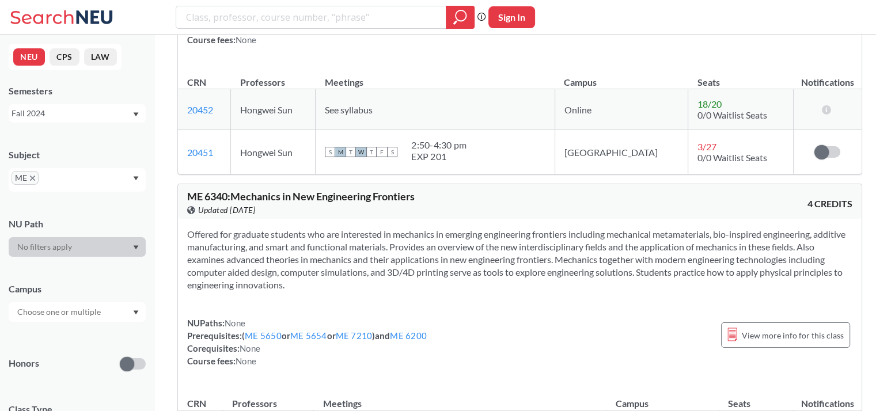
scroll to position [5064, 0]
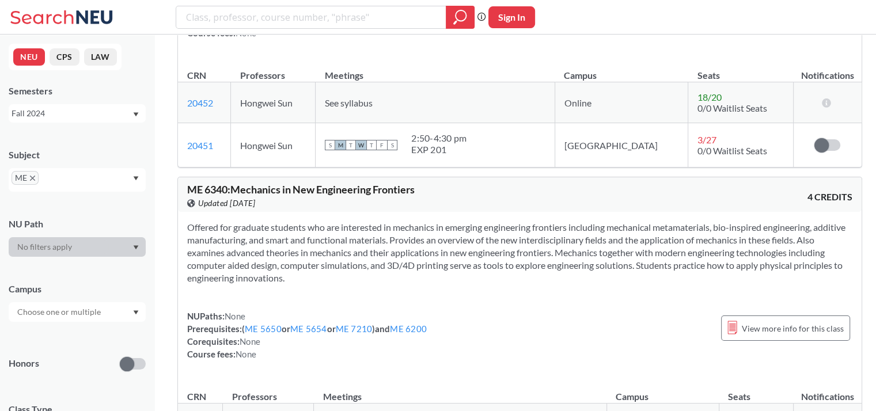
click at [63, 121] on div "Fall 2024" at bounding box center [77, 113] width 137 height 18
click at [97, 161] on div "Spring 2024" at bounding box center [77, 170] width 137 height 32
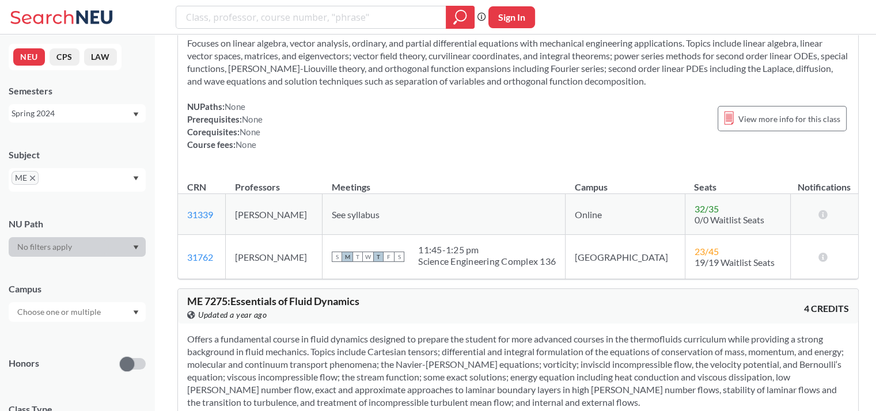
scroll to position [4265, 0]
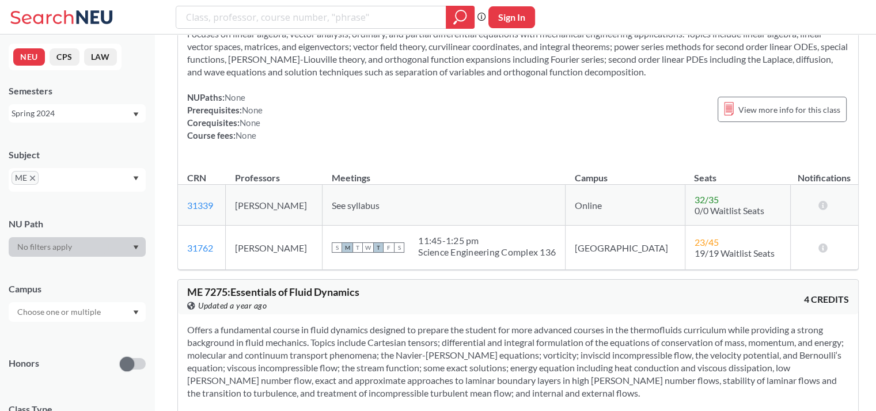
click at [73, 121] on div "Spring 2024" at bounding box center [77, 113] width 137 height 18
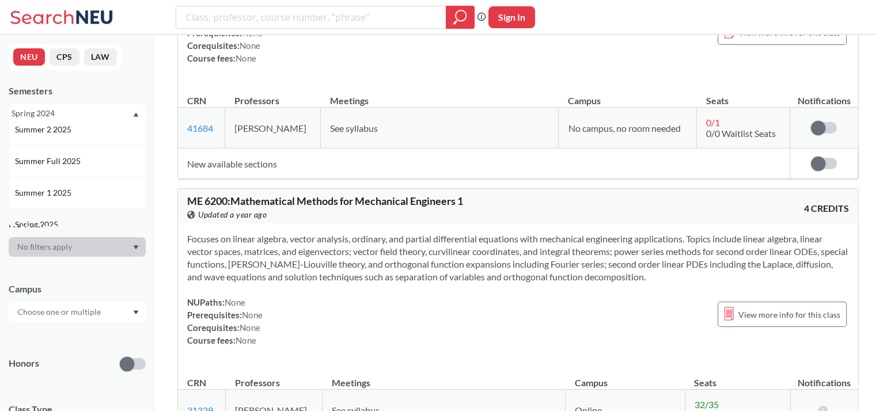
scroll to position [40, 0]
click at [81, 165] on span "Summer Full 2025" at bounding box center [49, 162] width 68 height 13
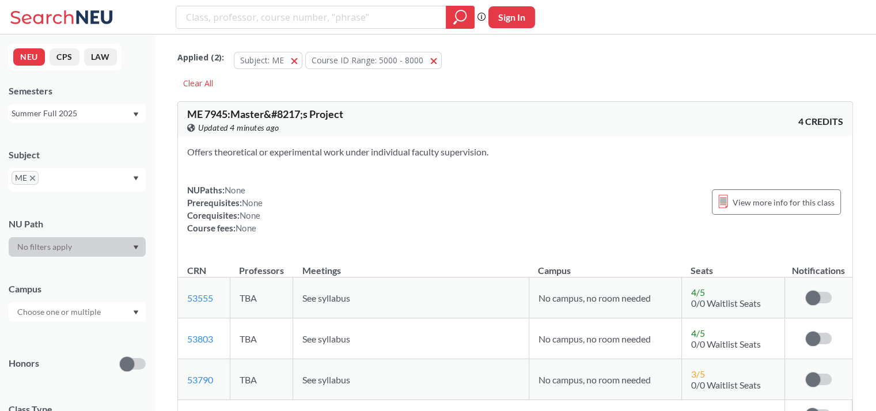
click at [101, 122] on div "Summer Full 2025" at bounding box center [77, 113] width 137 height 18
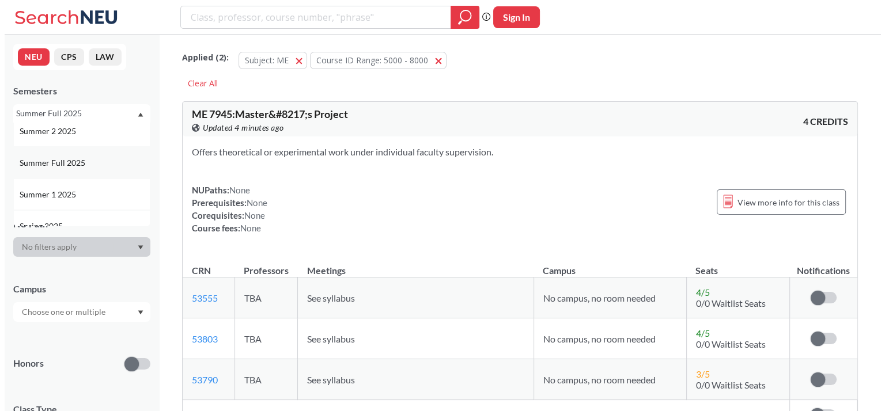
scroll to position [45, 0]
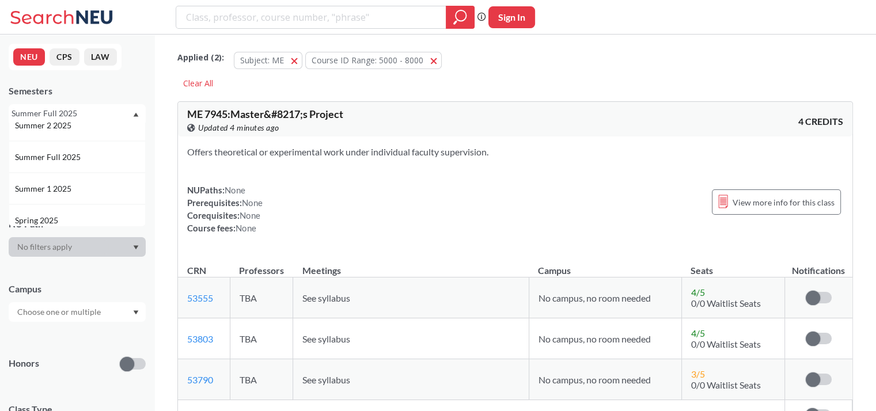
drag, startPoint x: 75, startPoint y: 185, endPoint x: 60, endPoint y: 186, distance: 14.4
click at [60, 186] on span "Summer 1 2025" at bounding box center [44, 189] width 59 height 13
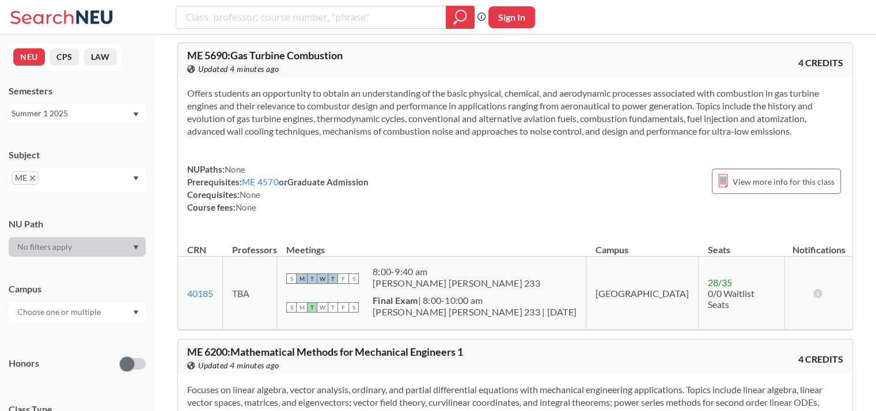
scroll to position [909, 0]
click at [71, 112] on div "Summer 1 2025" at bounding box center [72, 113] width 120 height 13
click at [92, 177] on div "Summer 2 2025" at bounding box center [77, 170] width 137 height 32
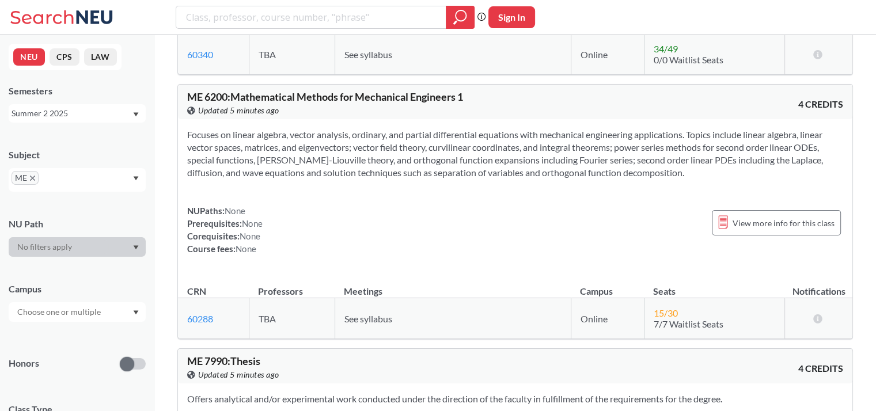
scroll to position [281, 0]
click at [54, 119] on div "Summer 2 2025" at bounding box center [72, 113] width 120 height 13
click at [94, 164] on div "Summer 1 2024" at bounding box center [80, 166] width 130 height 13
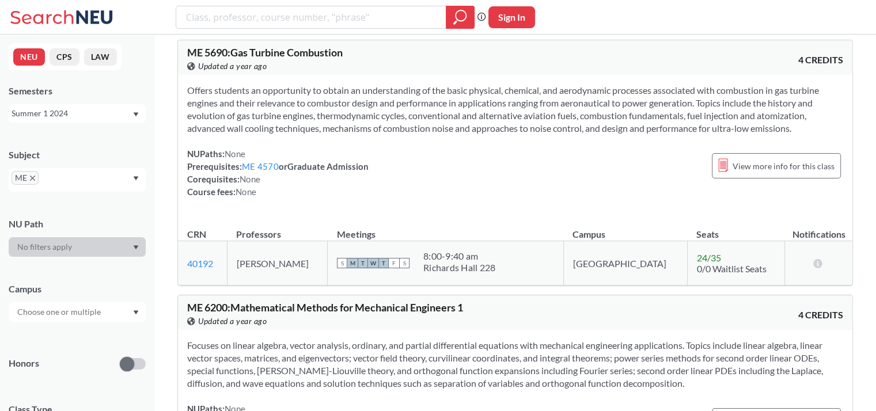
scroll to position [1064, 0]
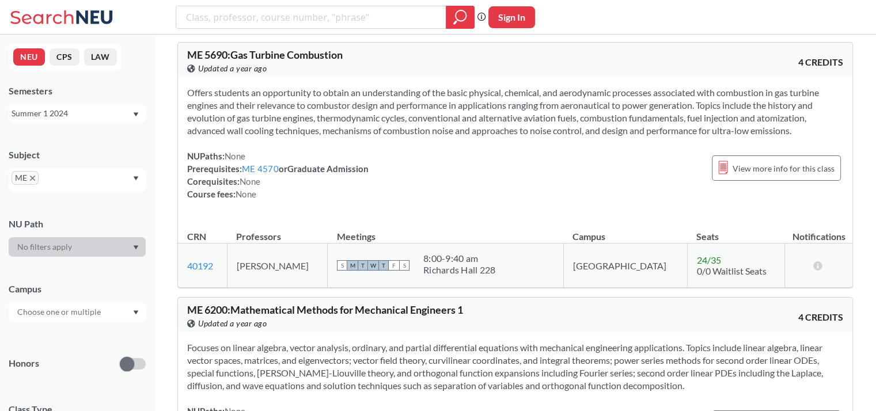
click at [79, 113] on div "Summer 1 2024" at bounding box center [72, 113] width 120 height 13
